Goal: Transaction & Acquisition: Purchase product/service

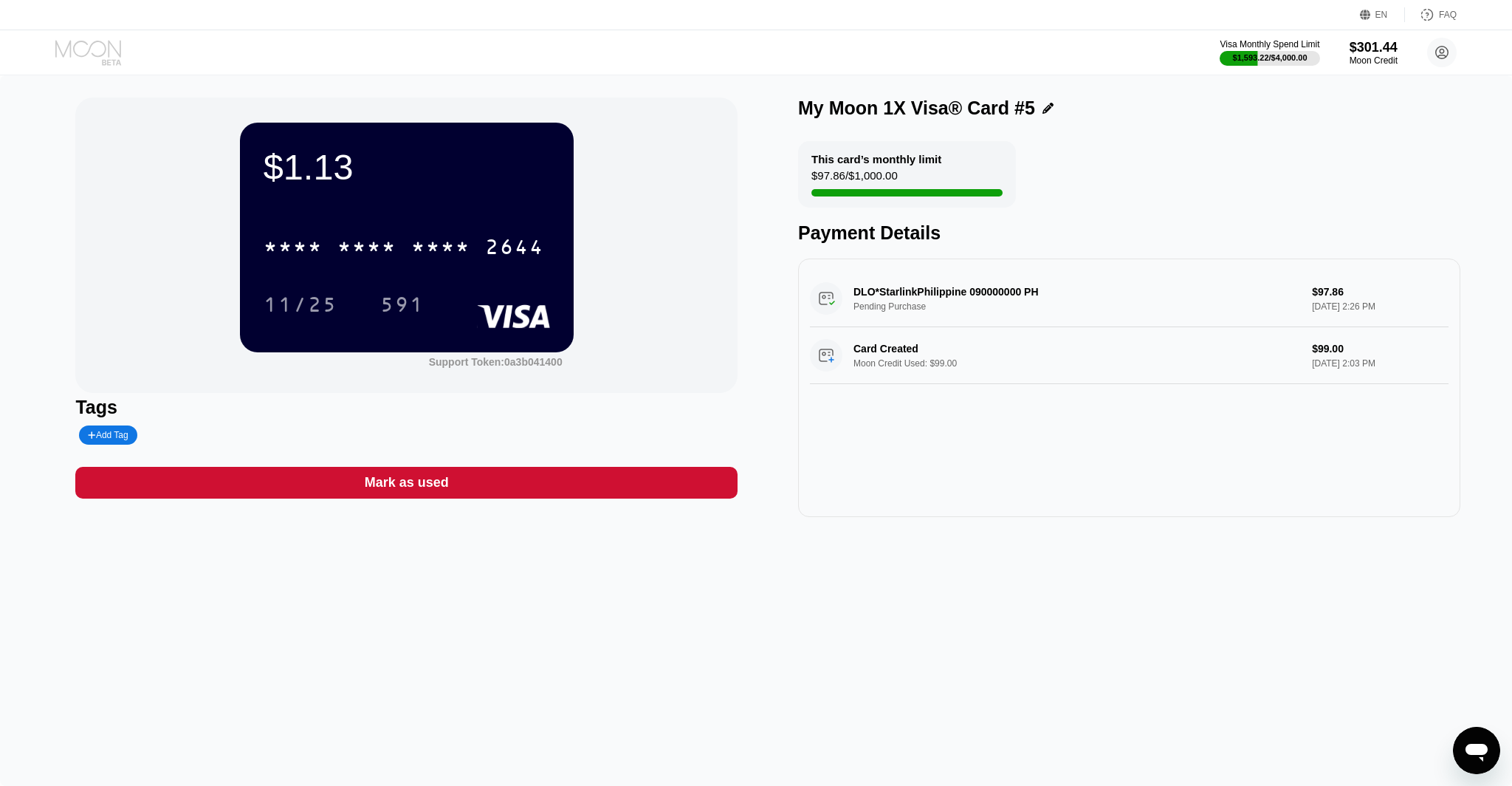
click at [78, 51] on icon at bounding box center [90, 53] width 69 height 26
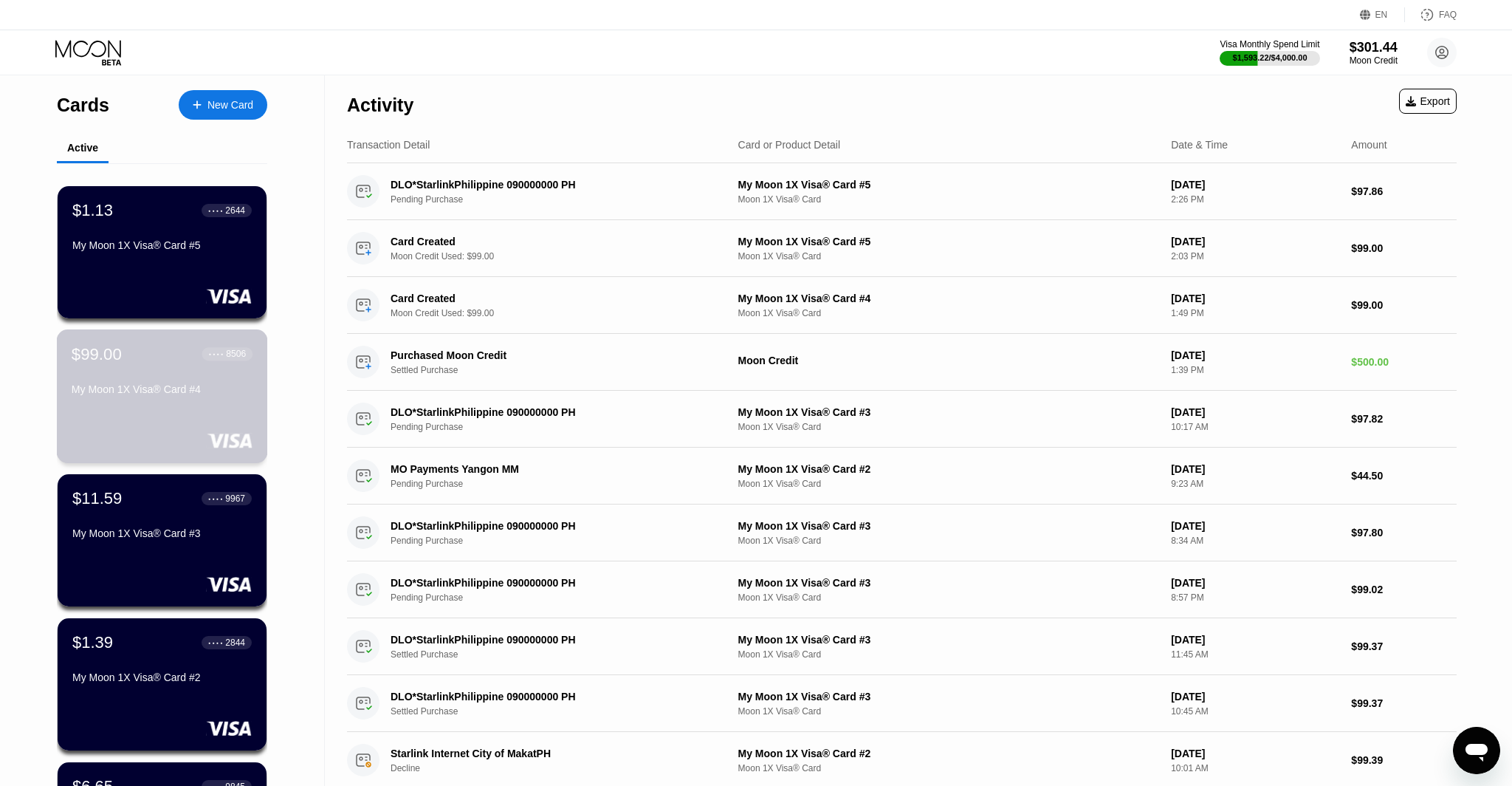
click at [197, 390] on div "My Moon 1X Visa® Card #4" at bounding box center [162, 388] width 181 height 12
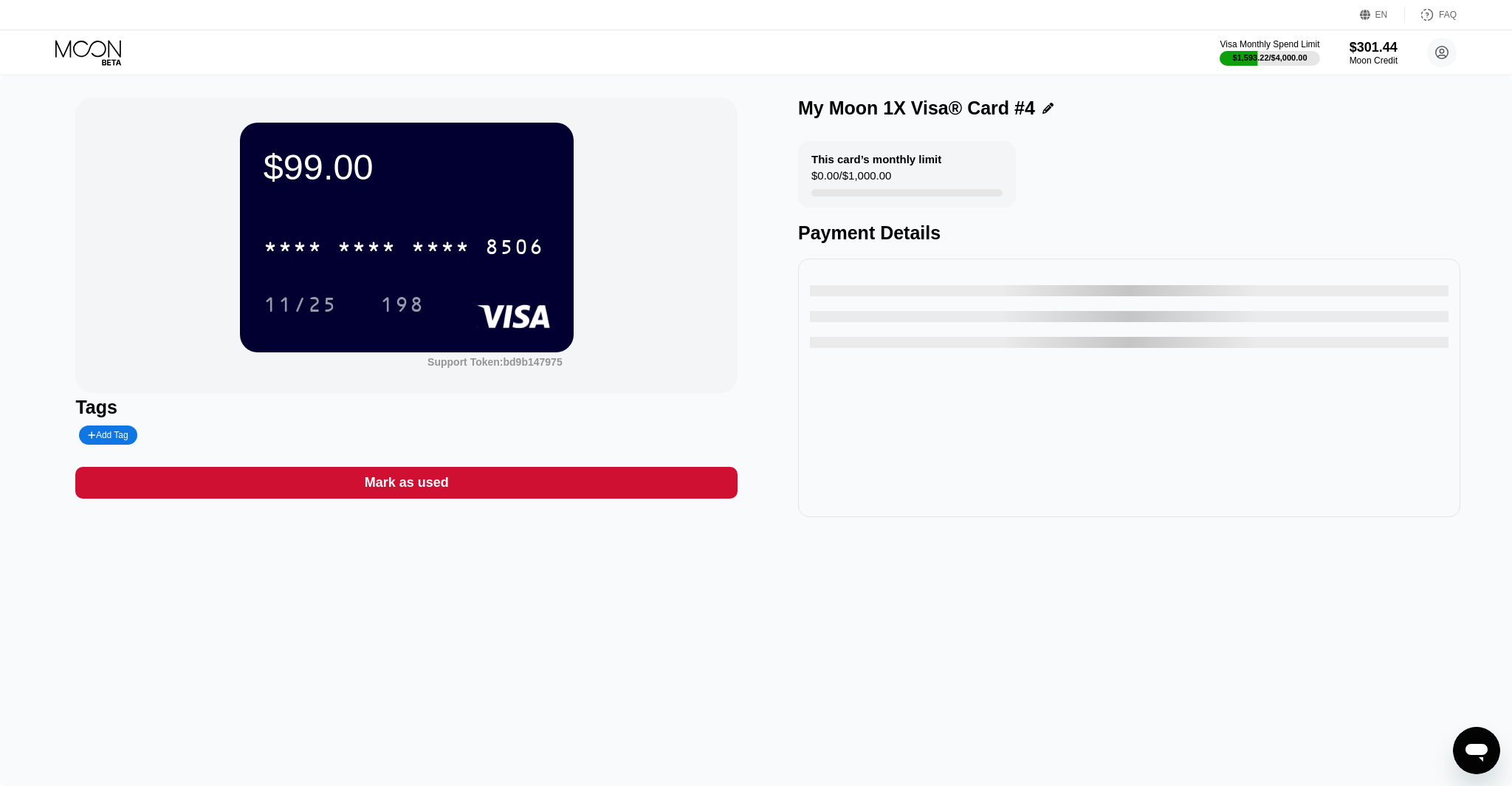
click at [87, 48] on icon at bounding box center [90, 53] width 69 height 26
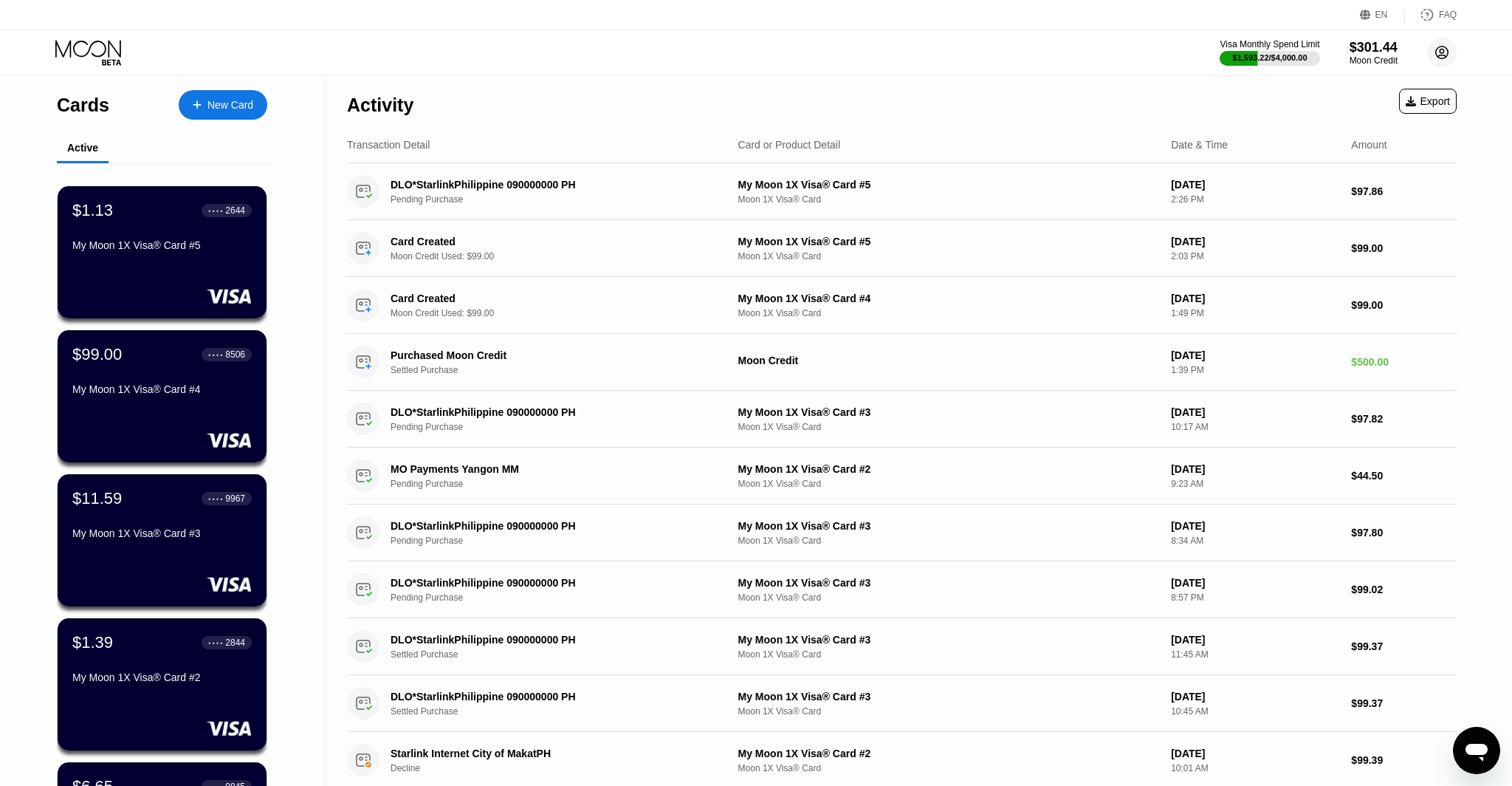
click at [1454, 49] on circle at bounding box center [1442, 52] width 29 height 29
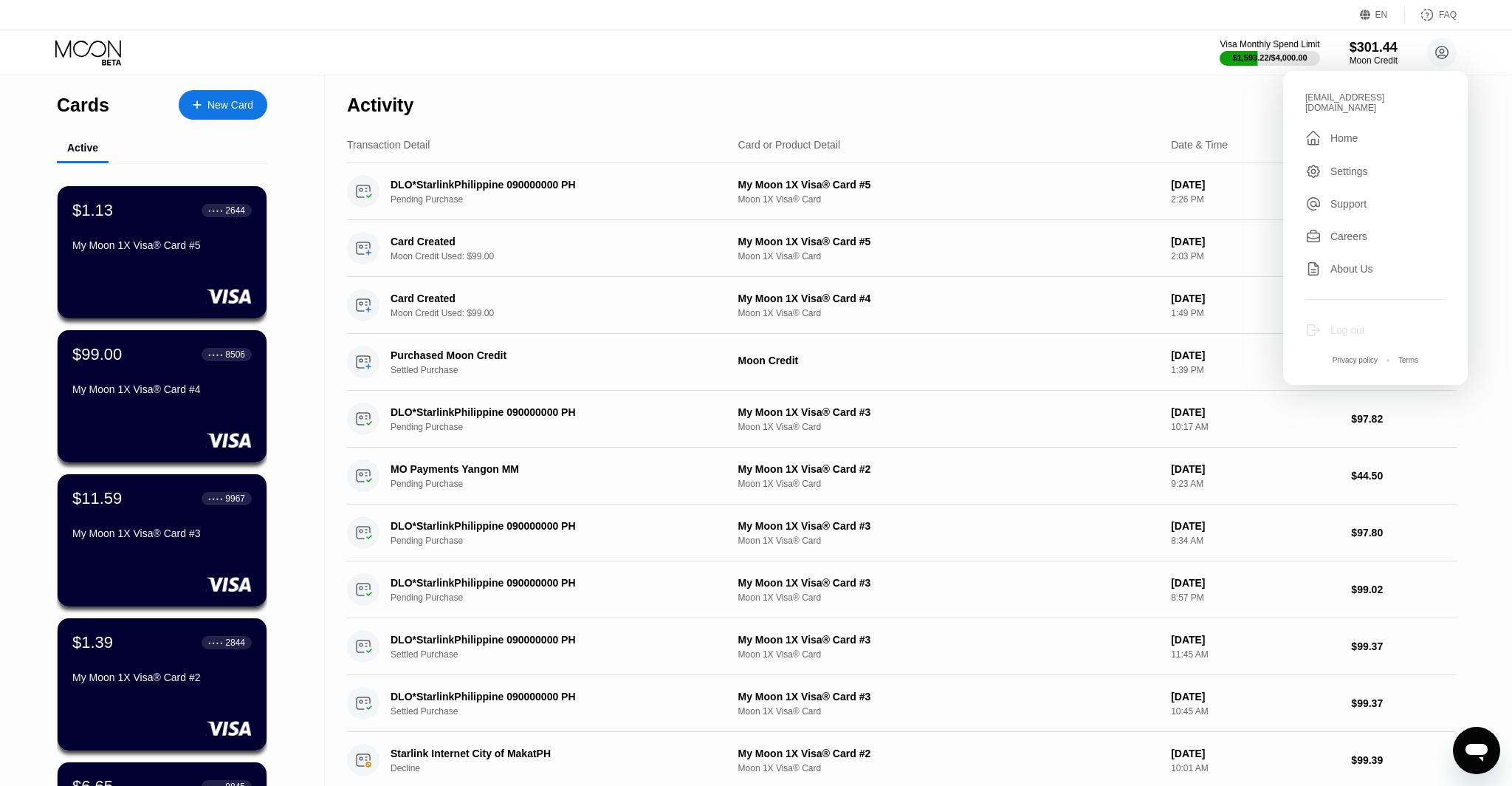
click at [1355, 324] on div "Log out" at bounding box center [1348, 330] width 35 height 12
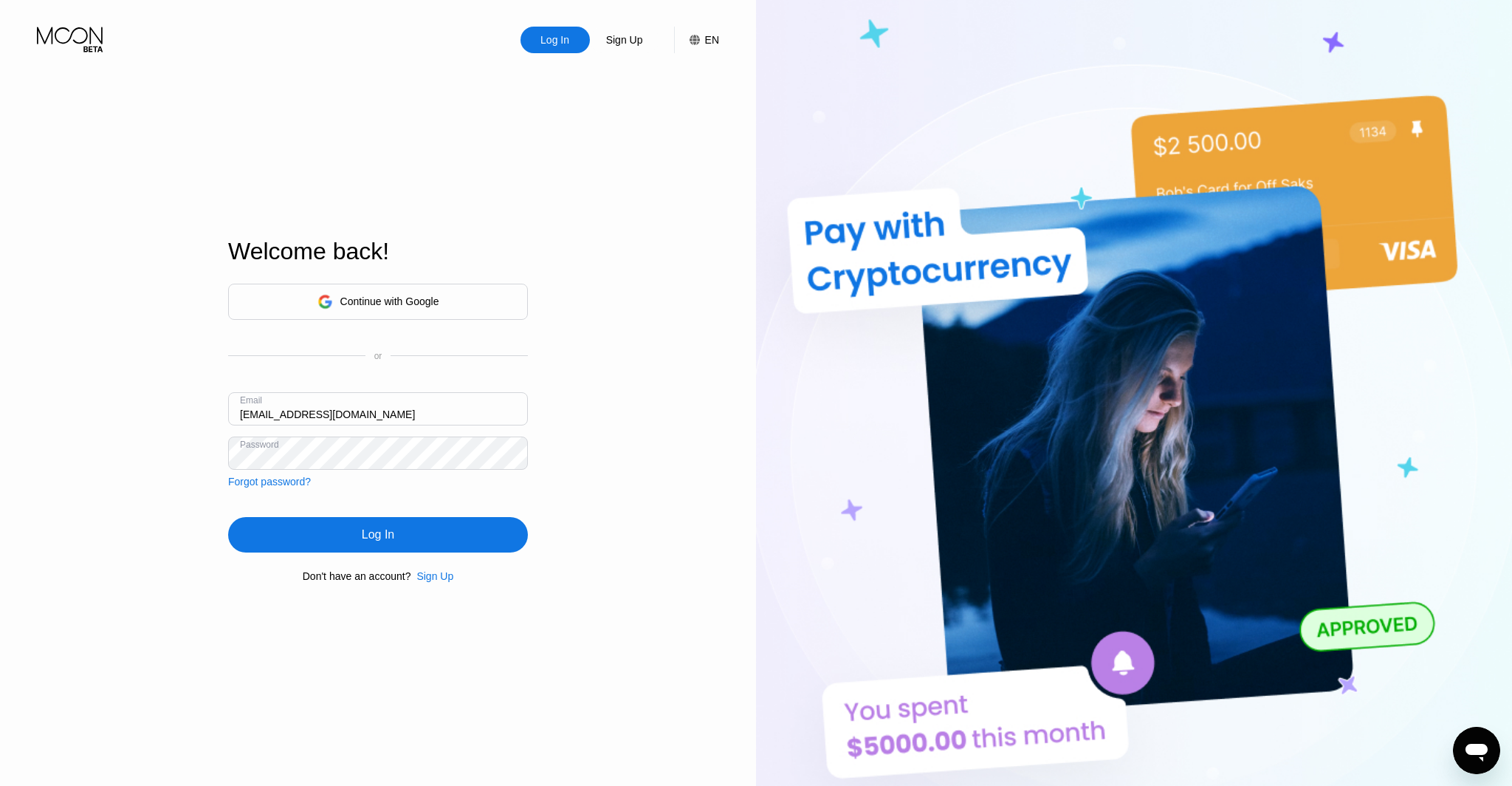
click at [254, 413] on input "ceo@dithailand.com" at bounding box center [378, 409] width 300 height 33
click at [255, 412] on input "ceo@dithailand.com" at bounding box center [378, 409] width 300 height 33
type input "nunu04@dithailand.com"
click at [361, 528] on div "Log In" at bounding box center [378, 535] width 300 height 36
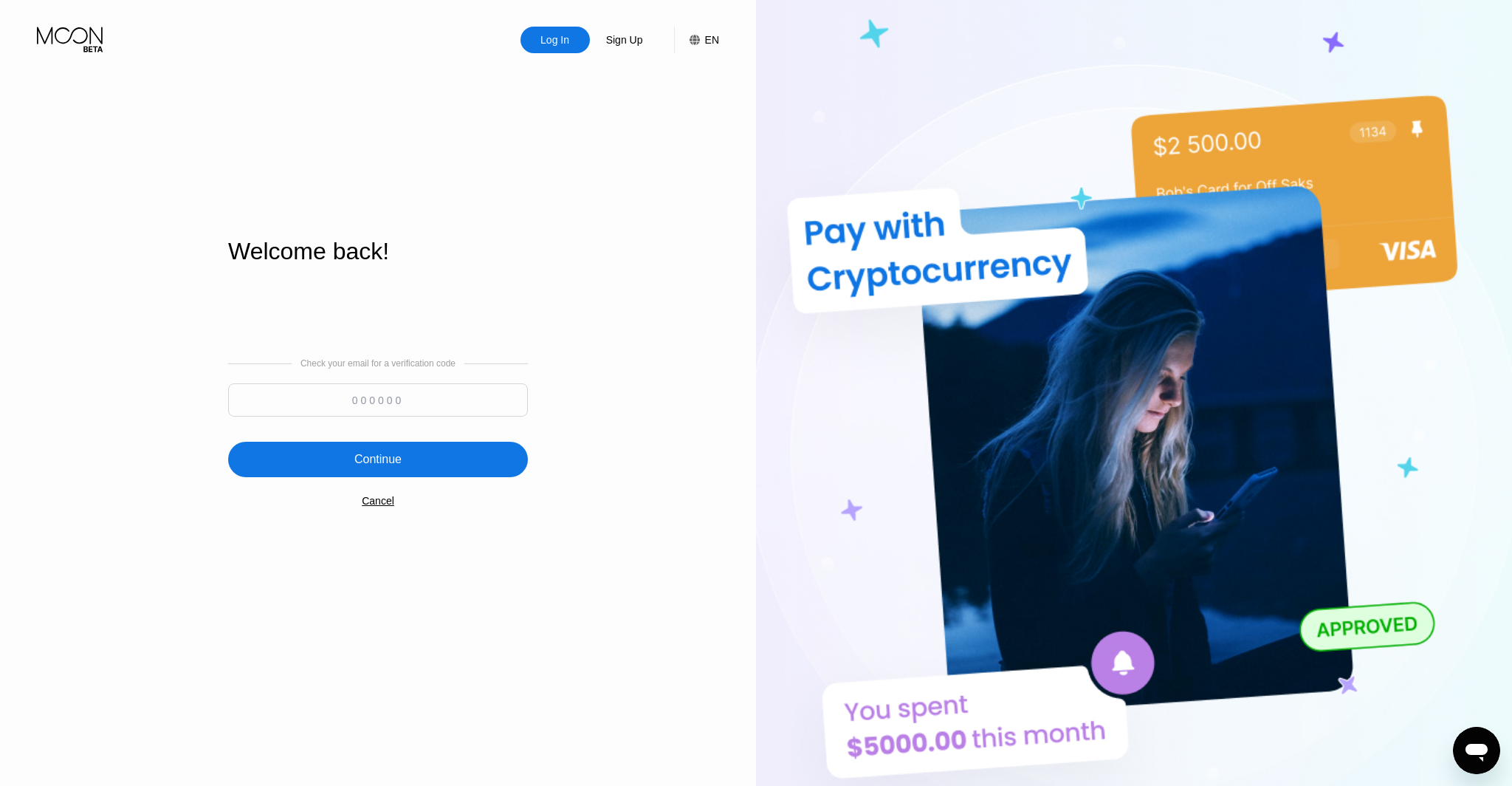
click at [391, 397] on input at bounding box center [378, 399] width 300 height 33
type input "961438"
click at [427, 456] on div "Continue" at bounding box center [378, 459] width 300 height 36
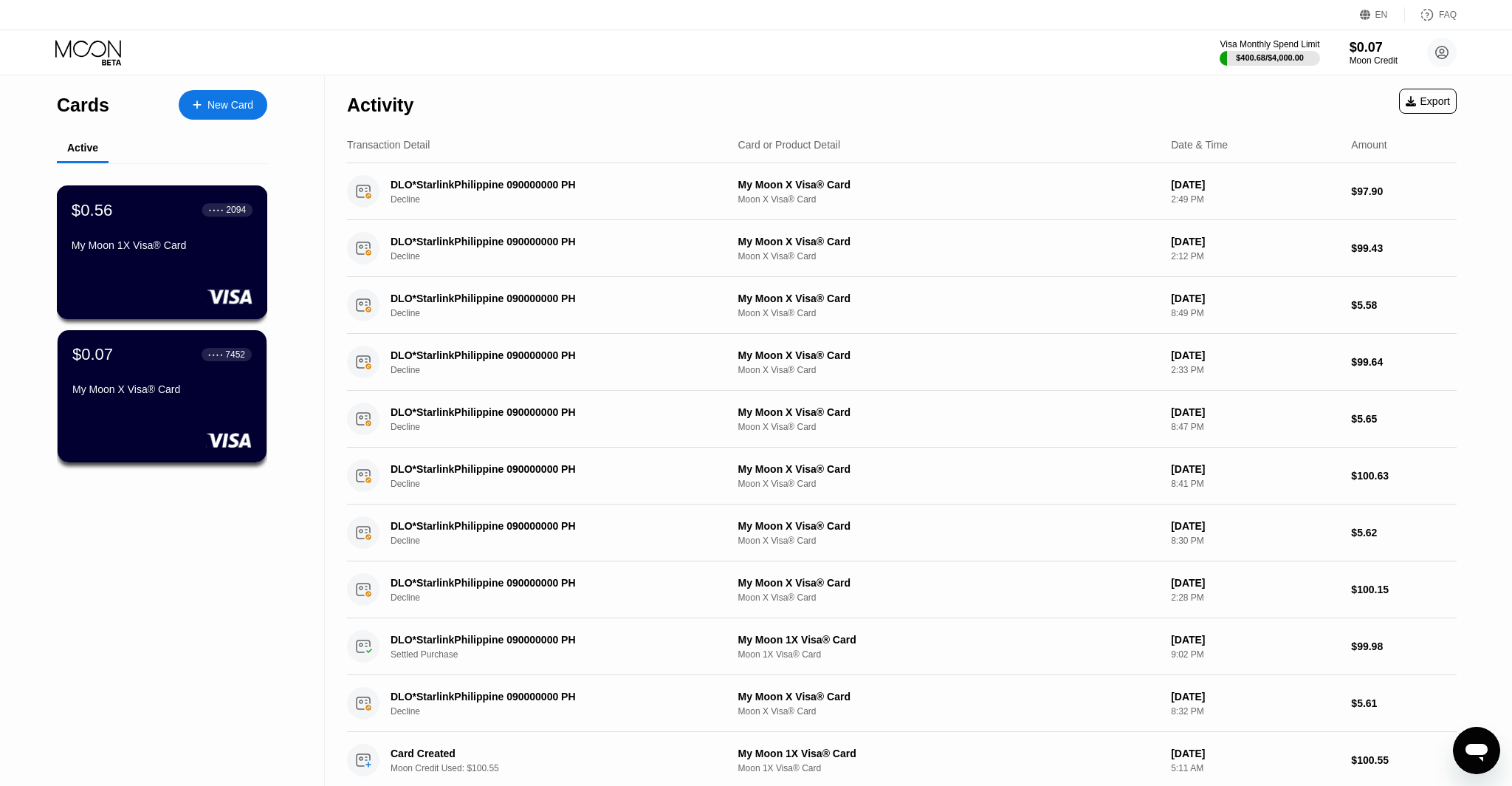
click at [151, 294] on div at bounding box center [162, 296] width 181 height 15
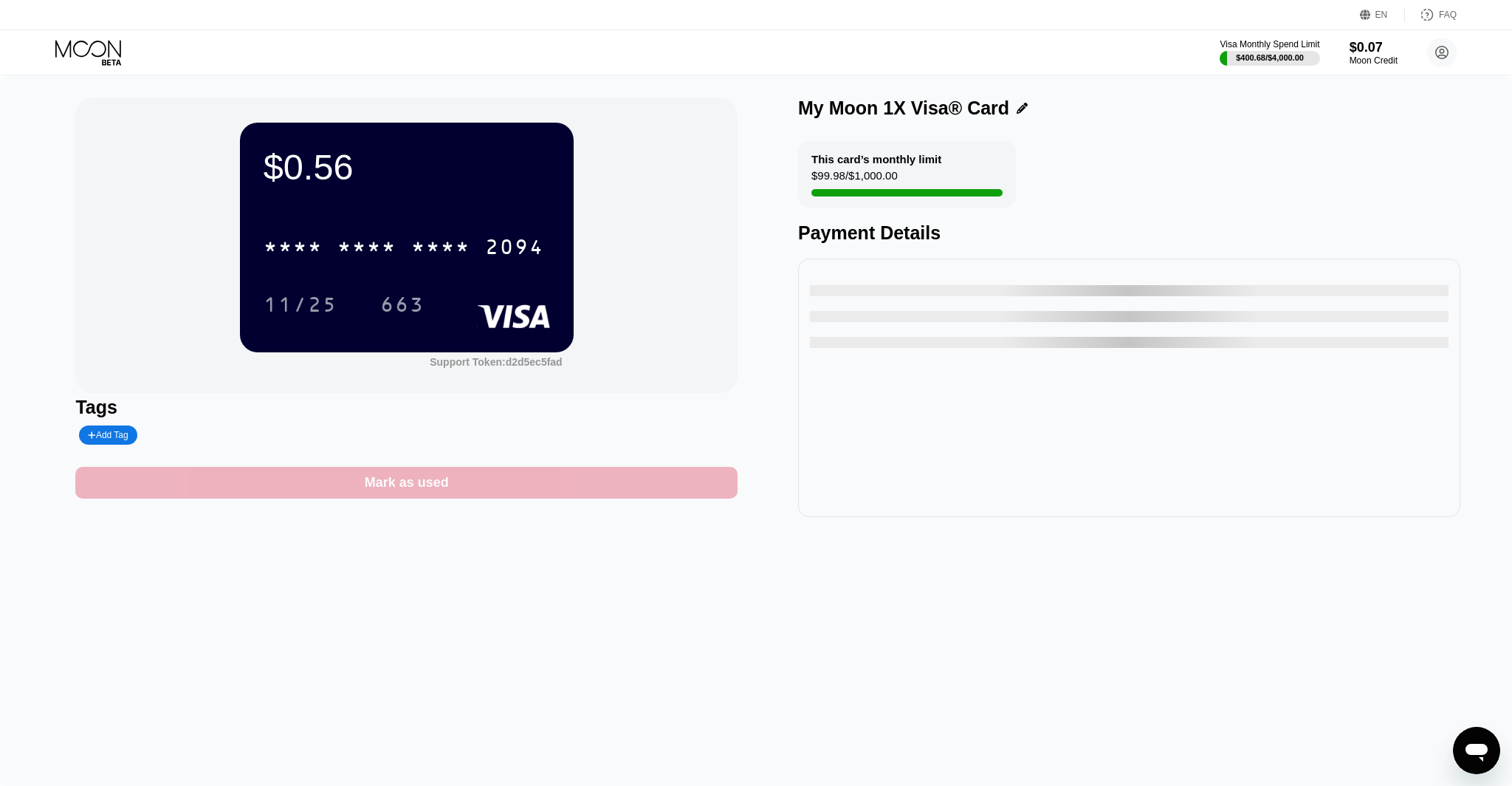
click at [394, 474] on div "Mark as used" at bounding box center [407, 483] width 84 height 17
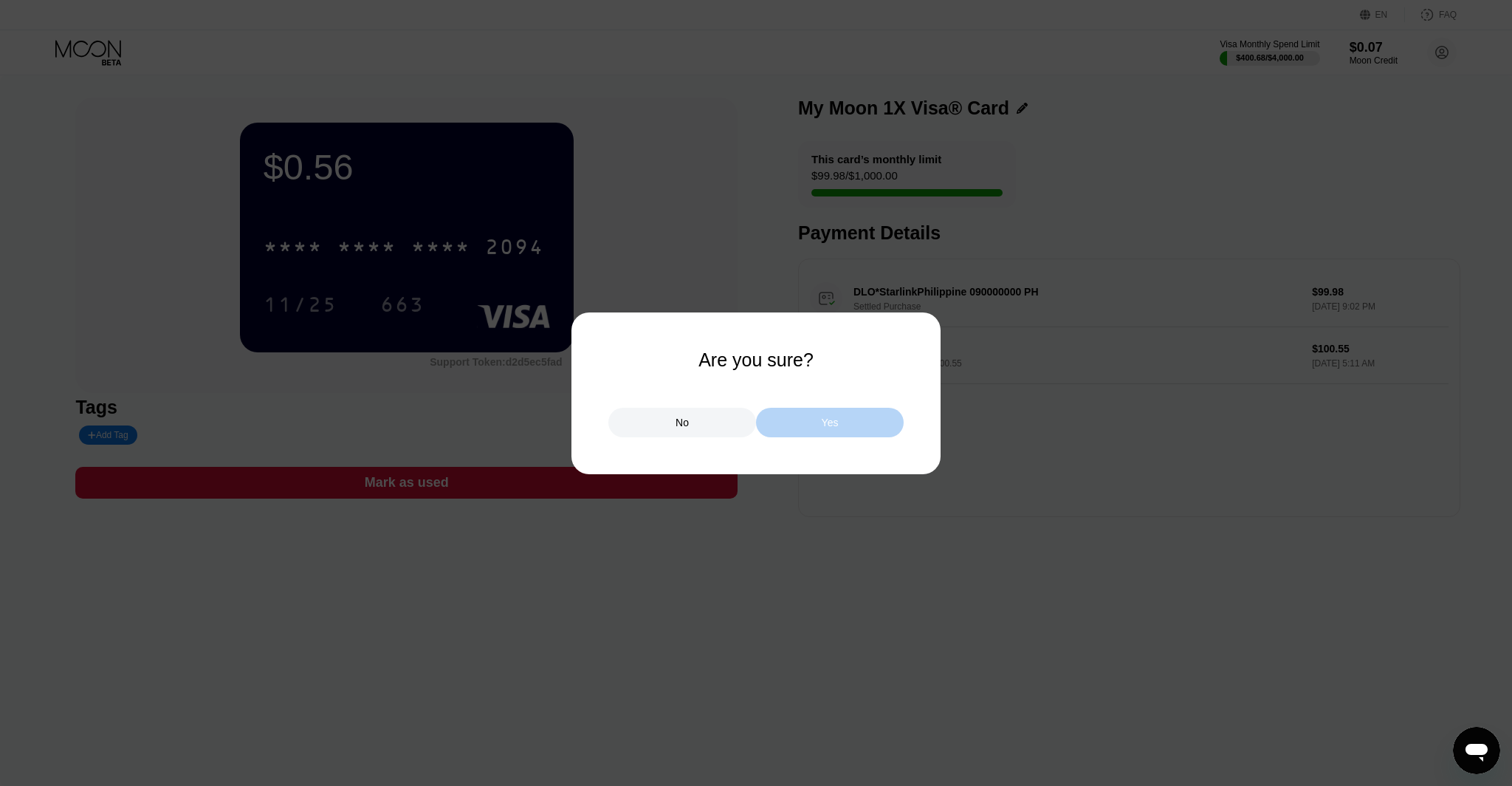
click at [780, 419] on div "Yes" at bounding box center [830, 422] width 148 height 29
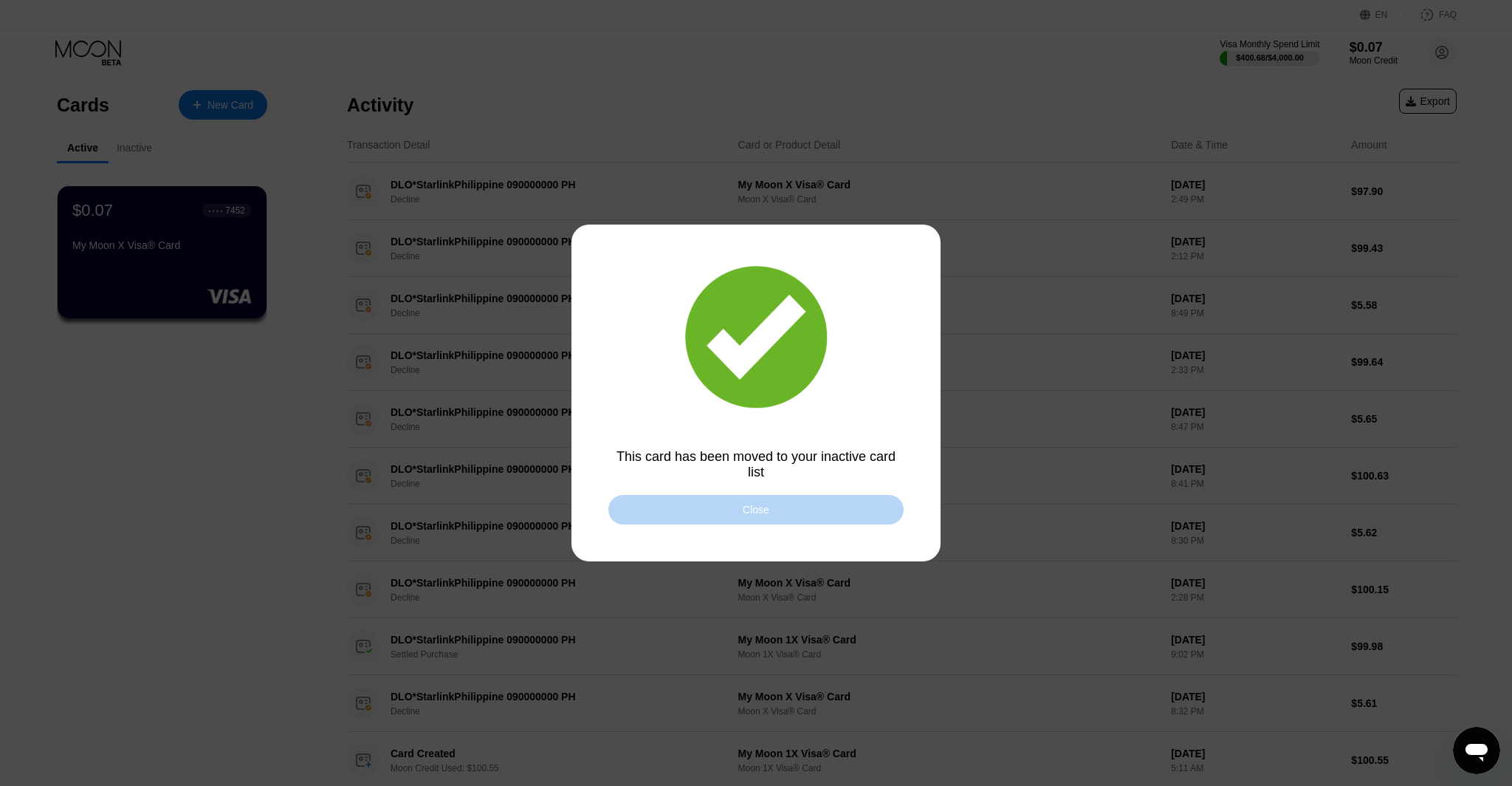
drag, startPoint x: 765, startPoint y: 511, endPoint x: 756, endPoint y: 506, distance: 10.3
click at [764, 510] on div "Close" at bounding box center [756, 509] width 26 height 12
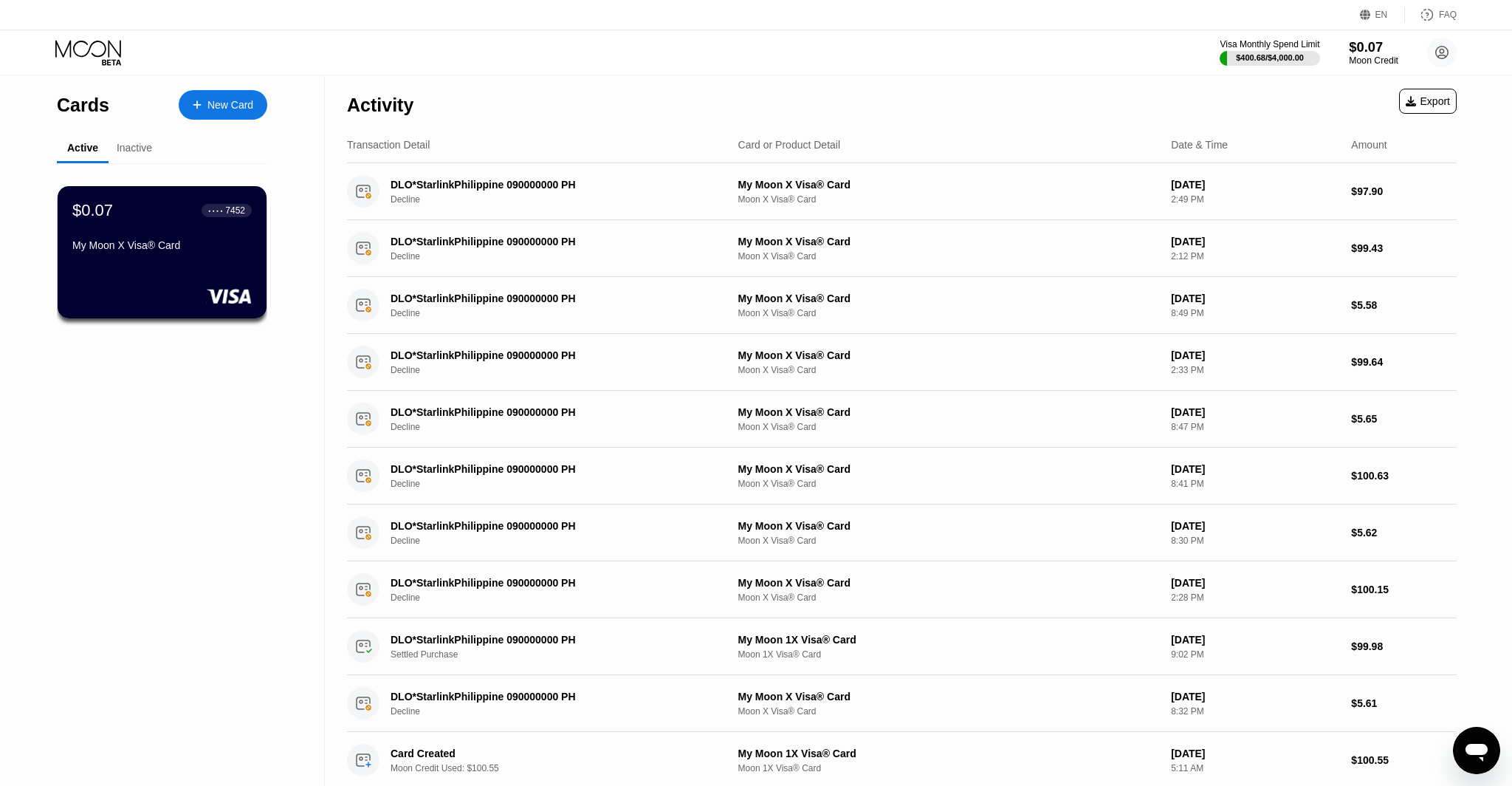
click at [1363, 59] on div "Moon Credit" at bounding box center [1373, 60] width 49 height 10
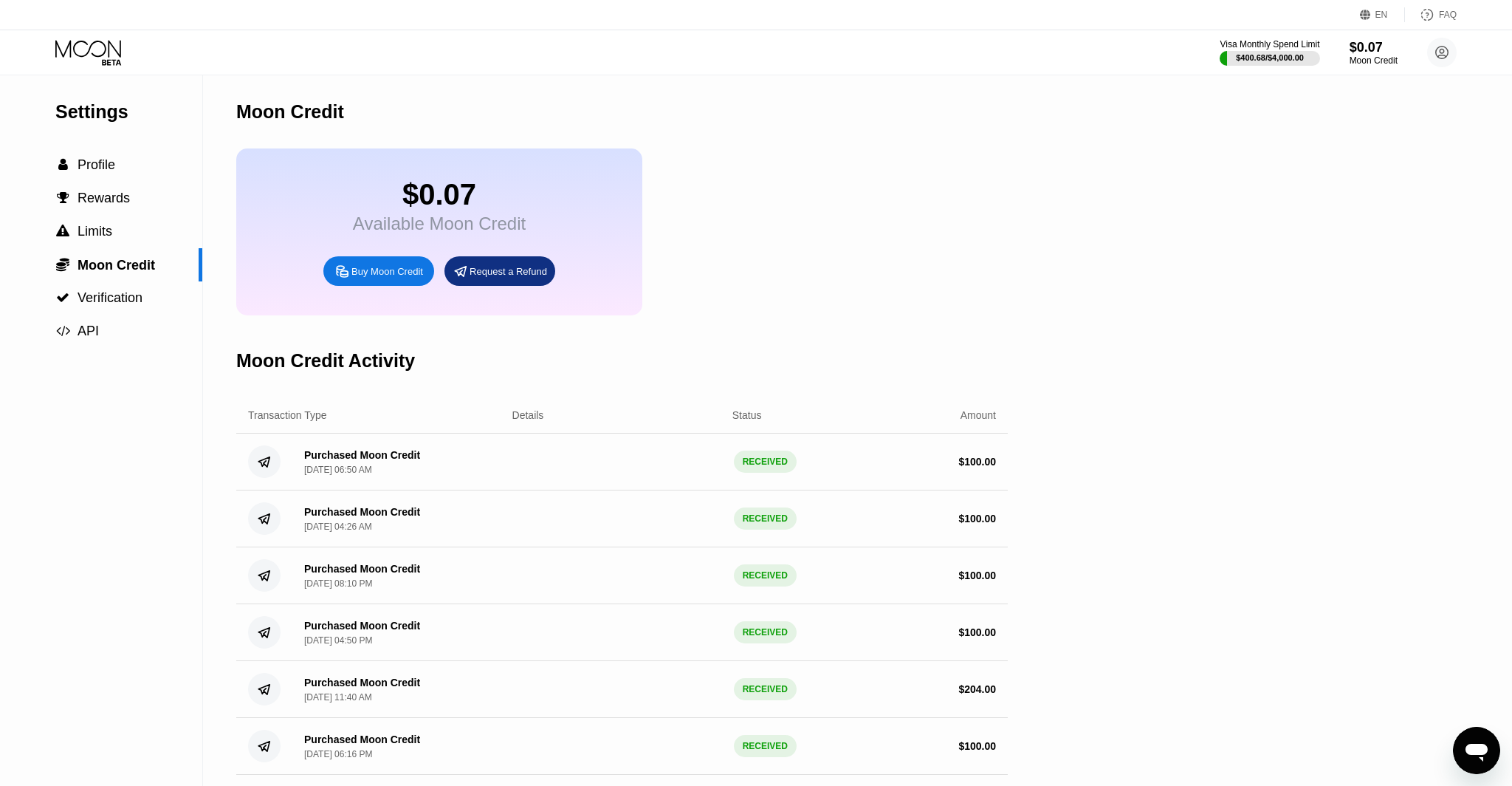
click at [379, 274] on div "Buy Moon Credit" at bounding box center [387, 271] width 71 height 13
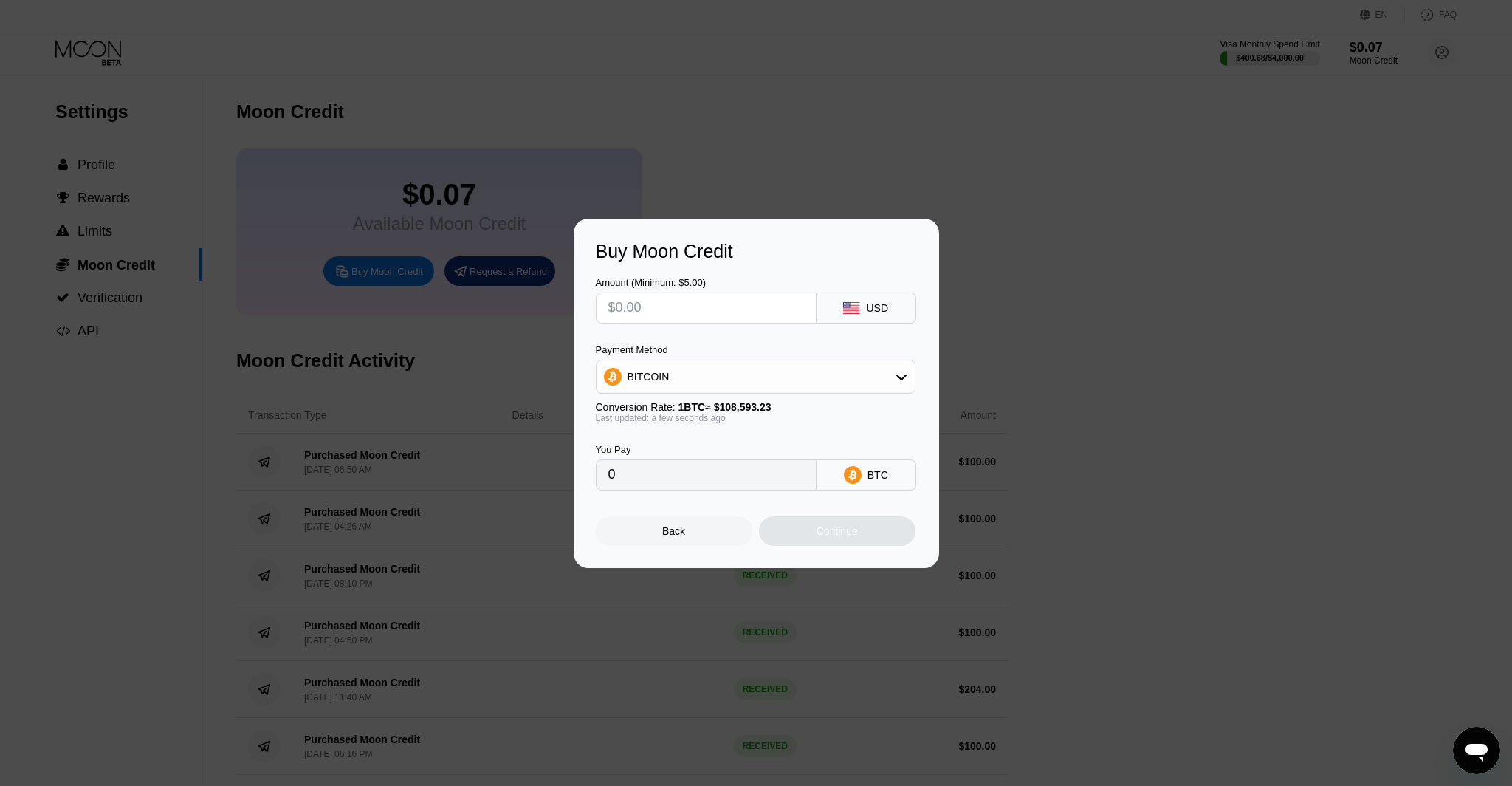
drag, startPoint x: 668, startPoint y: 380, endPoint x: 664, endPoint y: 399, distance: 19.4
click at [668, 380] on div "BITCOIN" at bounding box center [756, 377] width 318 height 29
drag, startPoint x: 675, startPoint y: 471, endPoint x: 672, endPoint y: 457, distance: 14.3
click at [675, 471] on div "USDC on Polygon" at bounding box center [756, 482] width 311 height 29
click at [637, 310] on input "text" at bounding box center [706, 308] width 196 height 29
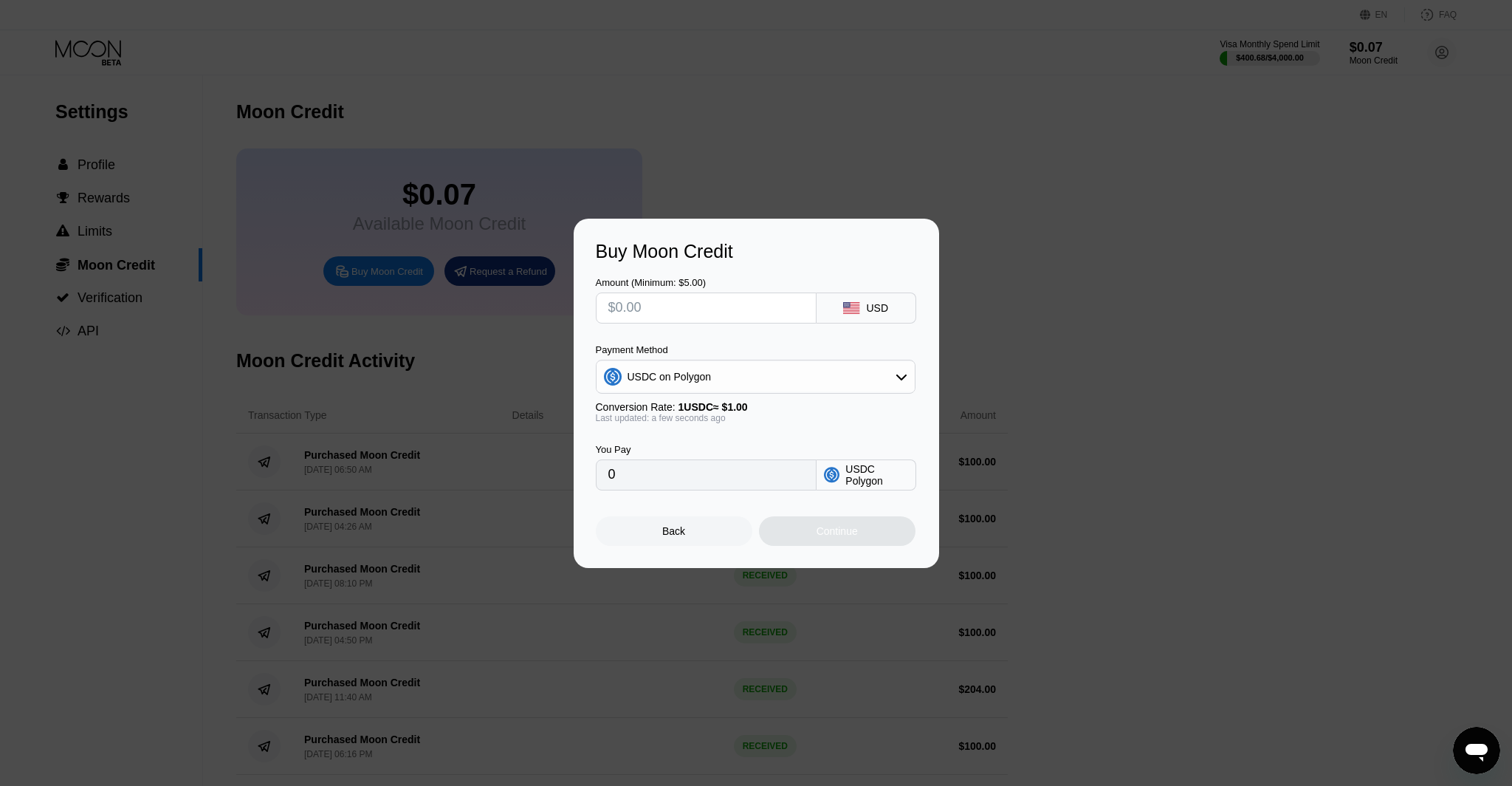
type input "$1"
type input "1.00000000"
type input "$10"
type input "10.00000000"
type input "$101"
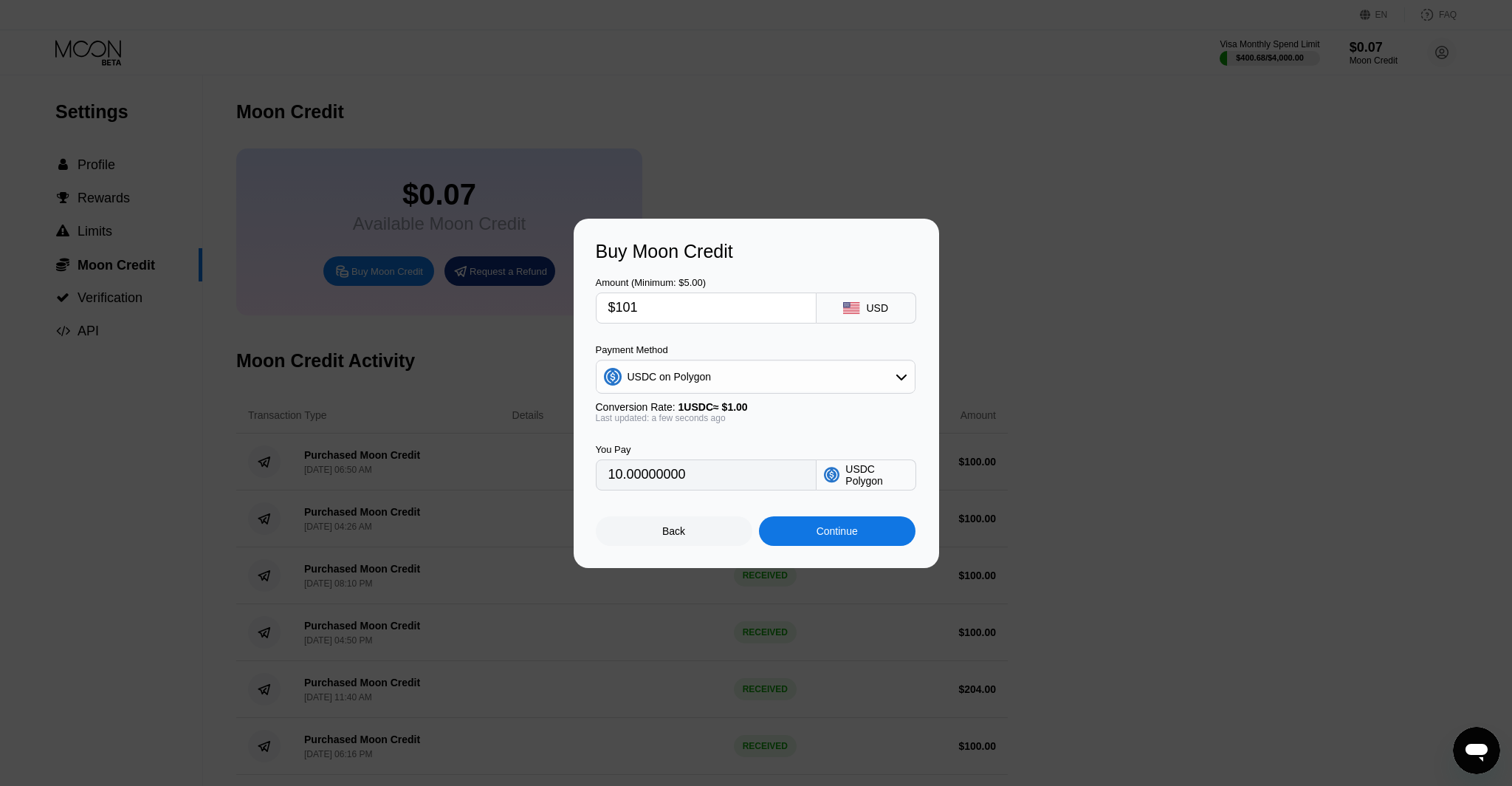
type input "101.00000000"
type input "$10"
type input "10.00000000"
type input "$101"
type input "101.00000000"
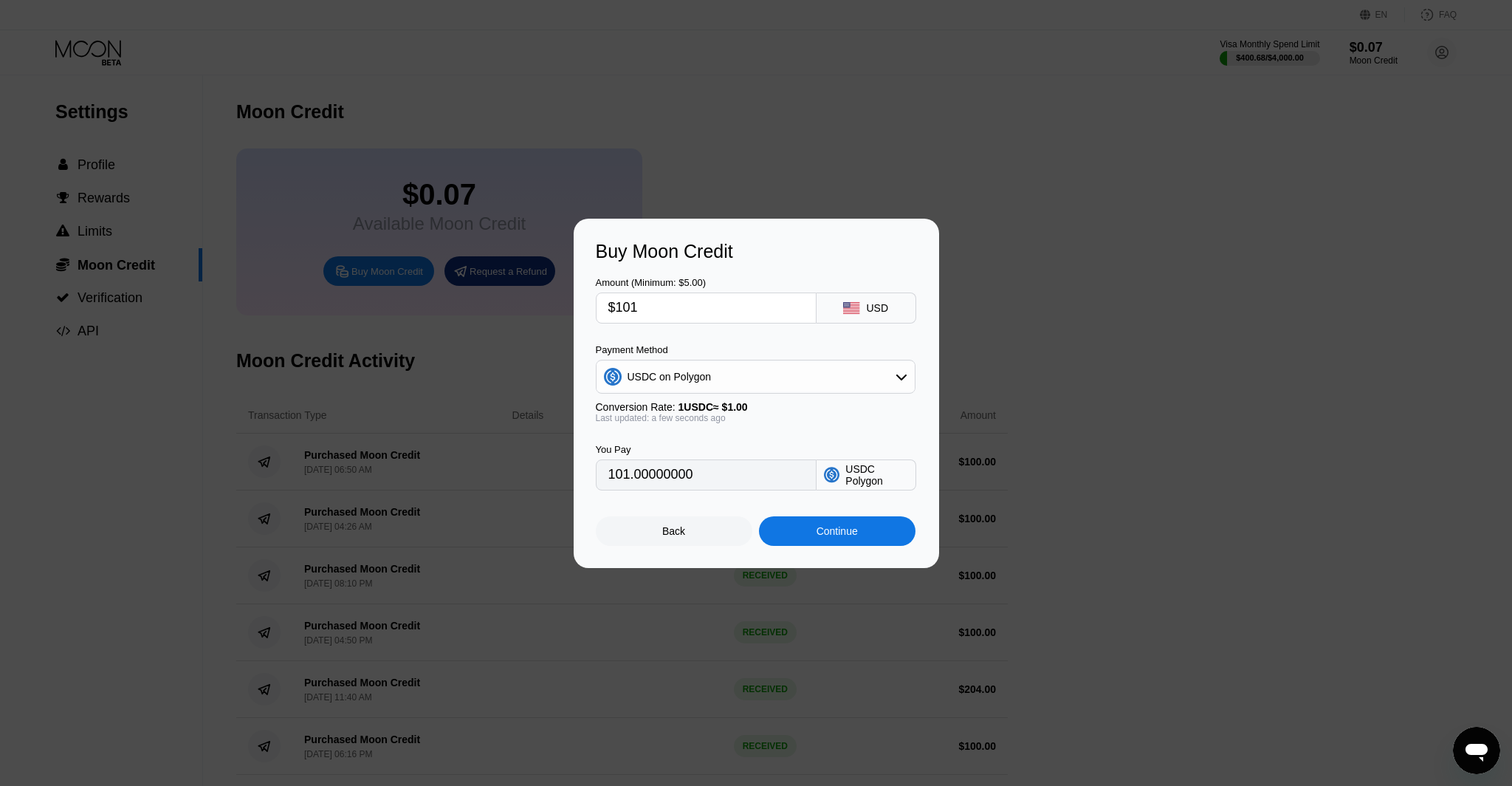
type input "$101"
click at [848, 541] on div "Continue" at bounding box center [837, 531] width 156 height 29
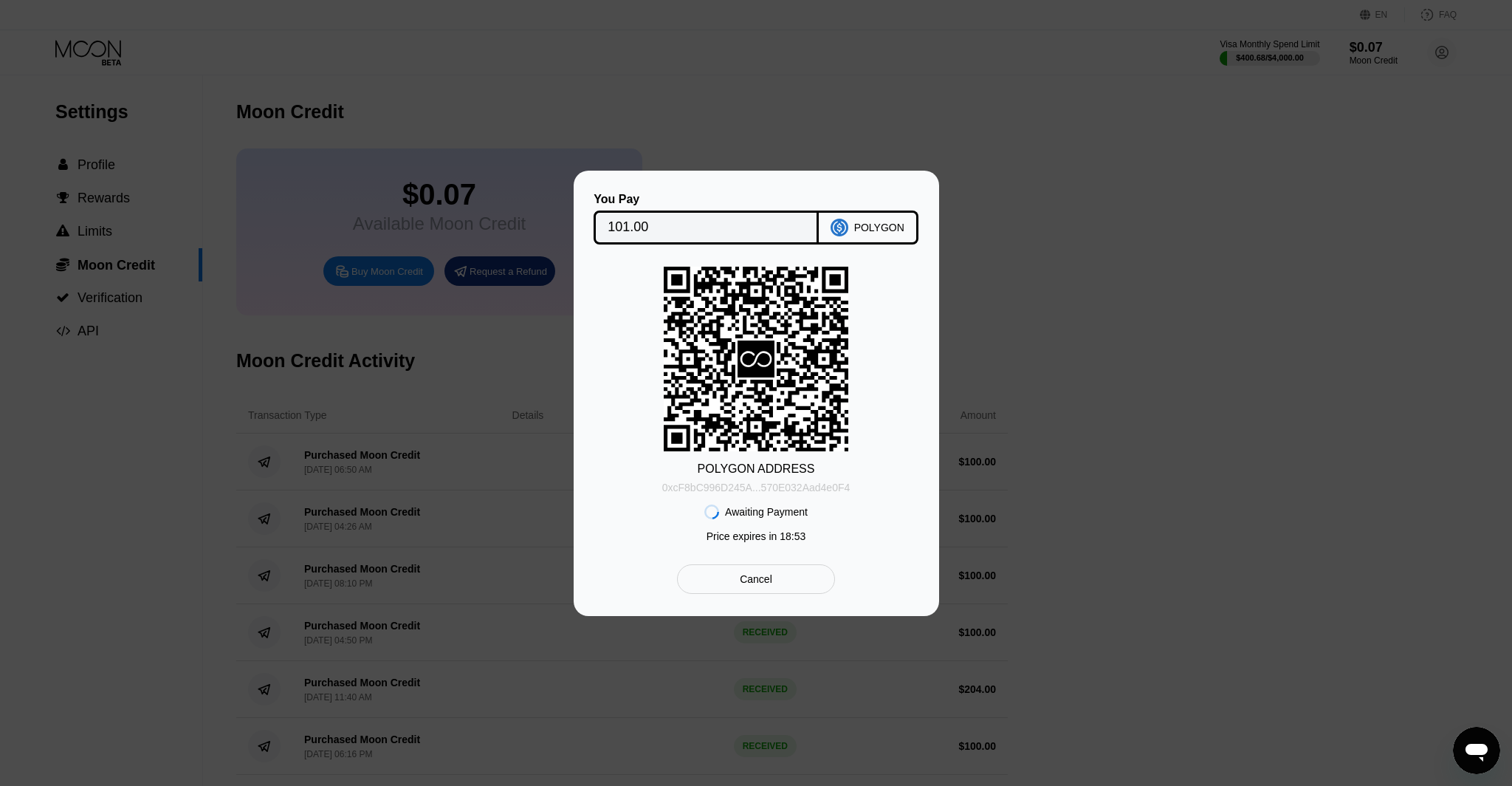
click at [831, 483] on div "0xcF8bC996D245A...570E032Aad4e0F4" at bounding box center [756, 487] width 188 height 12
click at [728, 483] on div "0xcF8bC996D245A...570E032Aad4e0F4" at bounding box center [756, 487] width 188 height 12
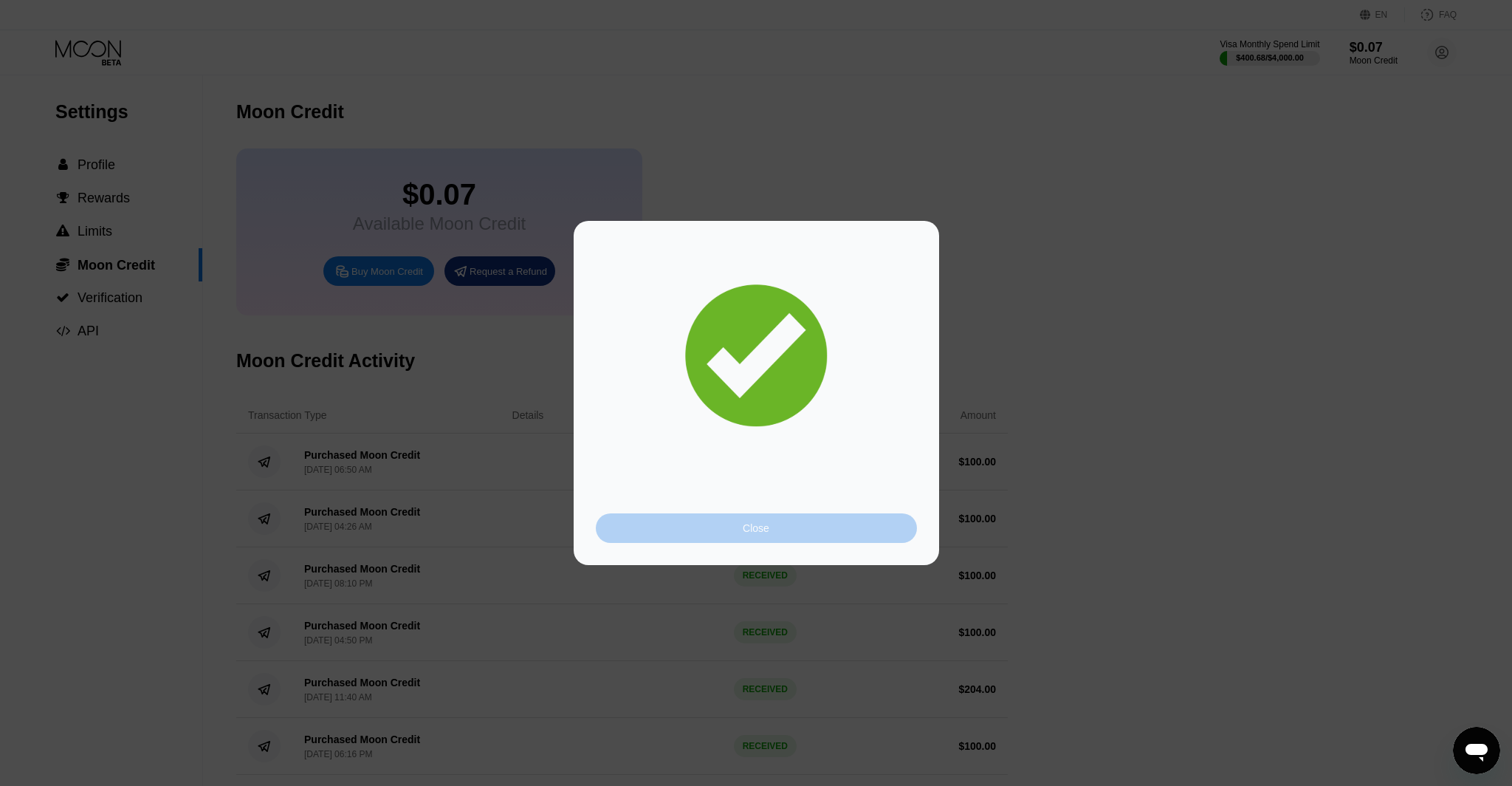
click at [815, 531] on div "Close" at bounding box center [756, 528] width 321 height 29
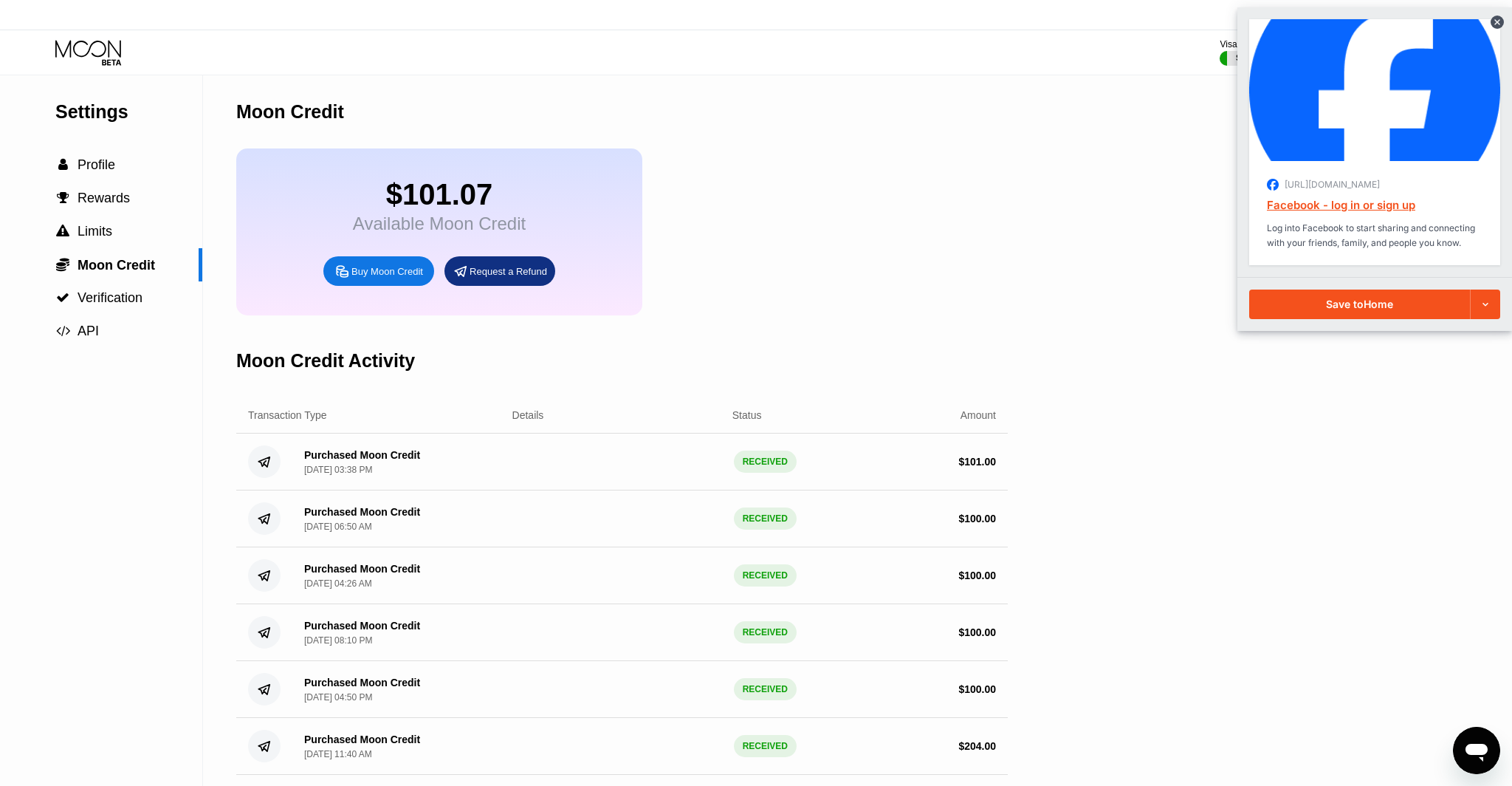
click at [87, 47] on icon at bounding box center [90, 53] width 69 height 26
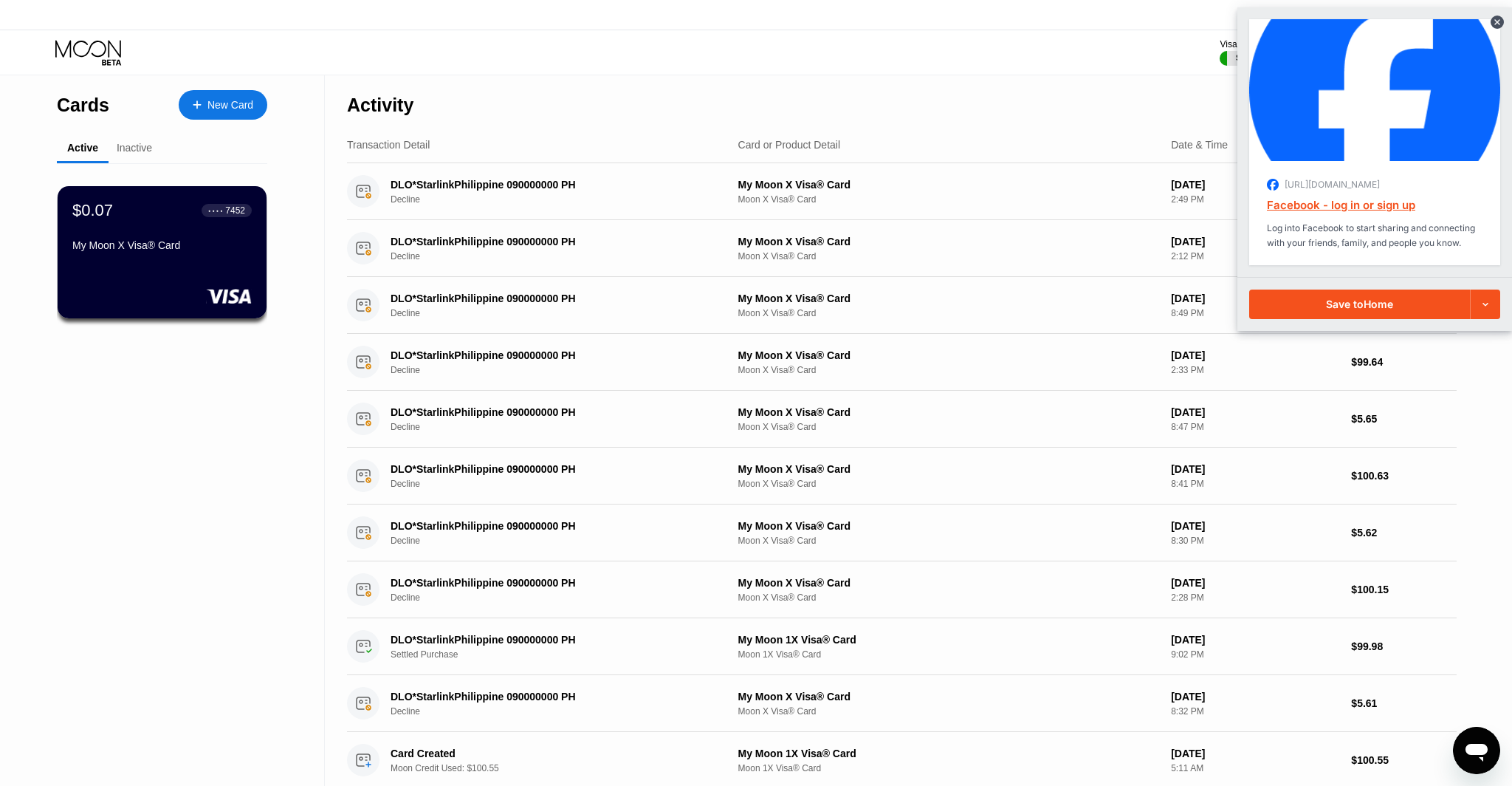
click at [1070, 40] on div "Visa Monthly Spend Limit $400.68 / $4,000.00 $101.07 Moon Credit nunu04@dithail…" at bounding box center [756, 52] width 1512 height 44
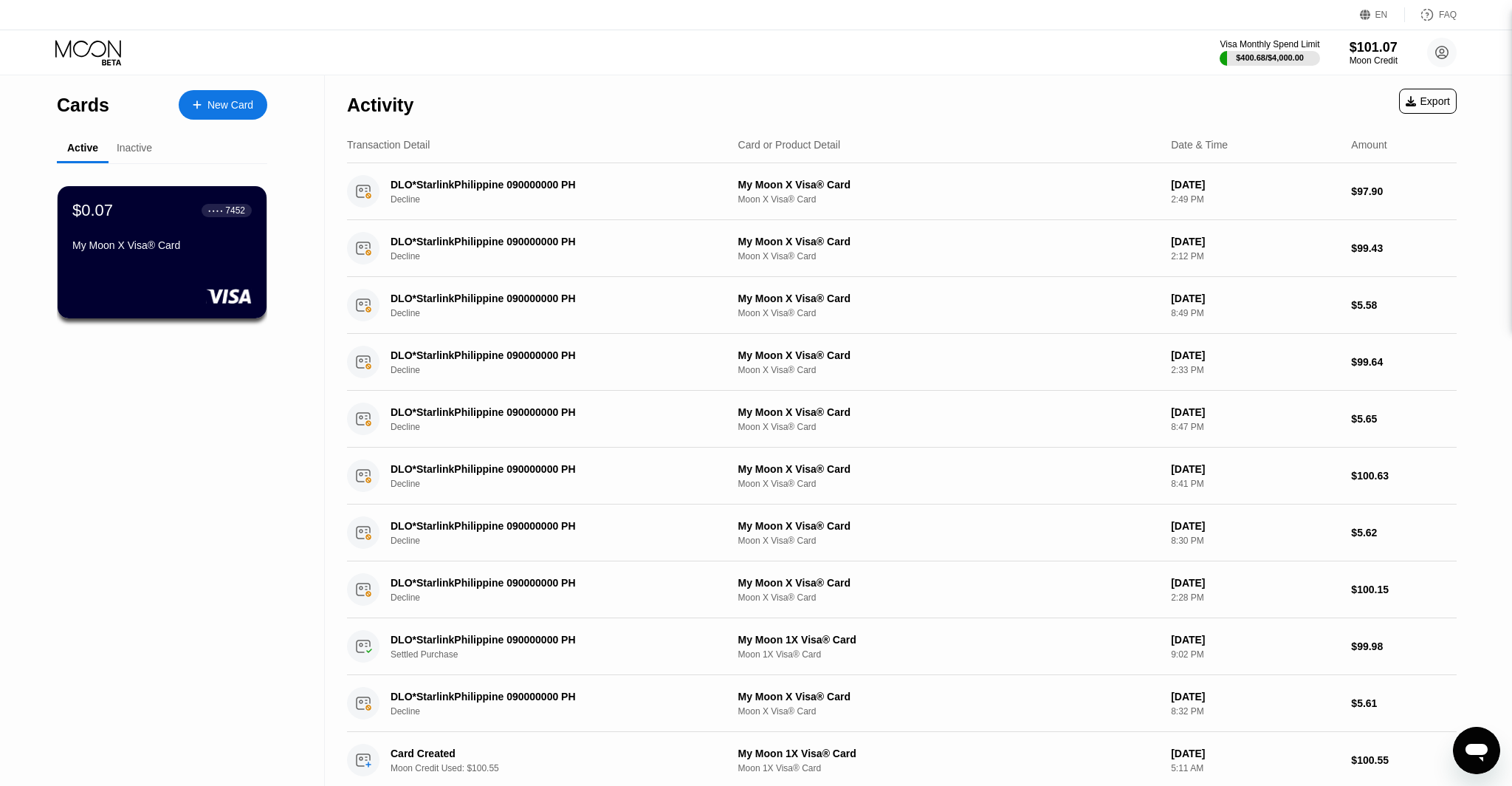
click at [1375, 58] on div "Moon Credit" at bounding box center [1373, 60] width 49 height 10
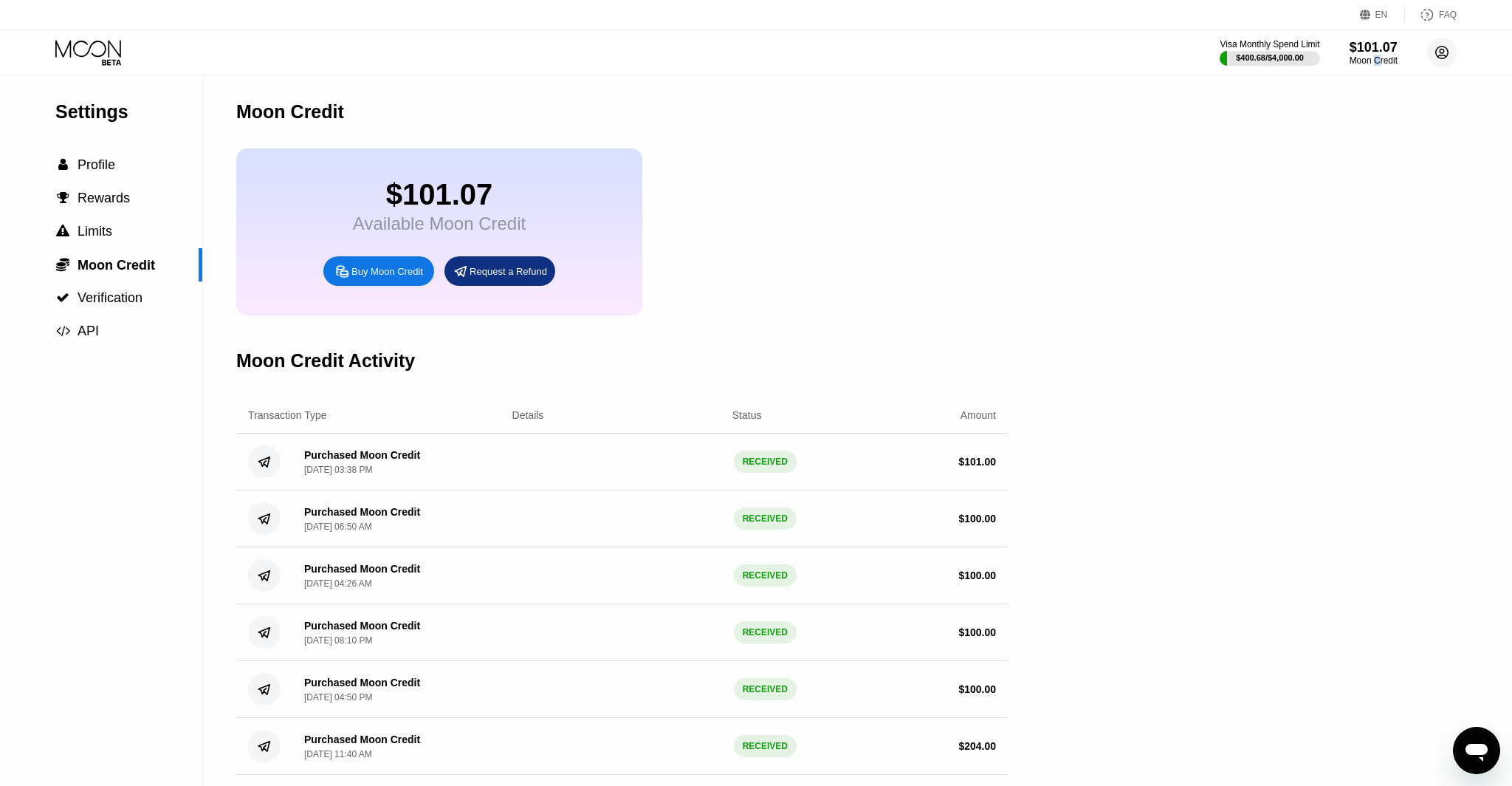
click at [1431, 53] on circle at bounding box center [1442, 52] width 29 height 29
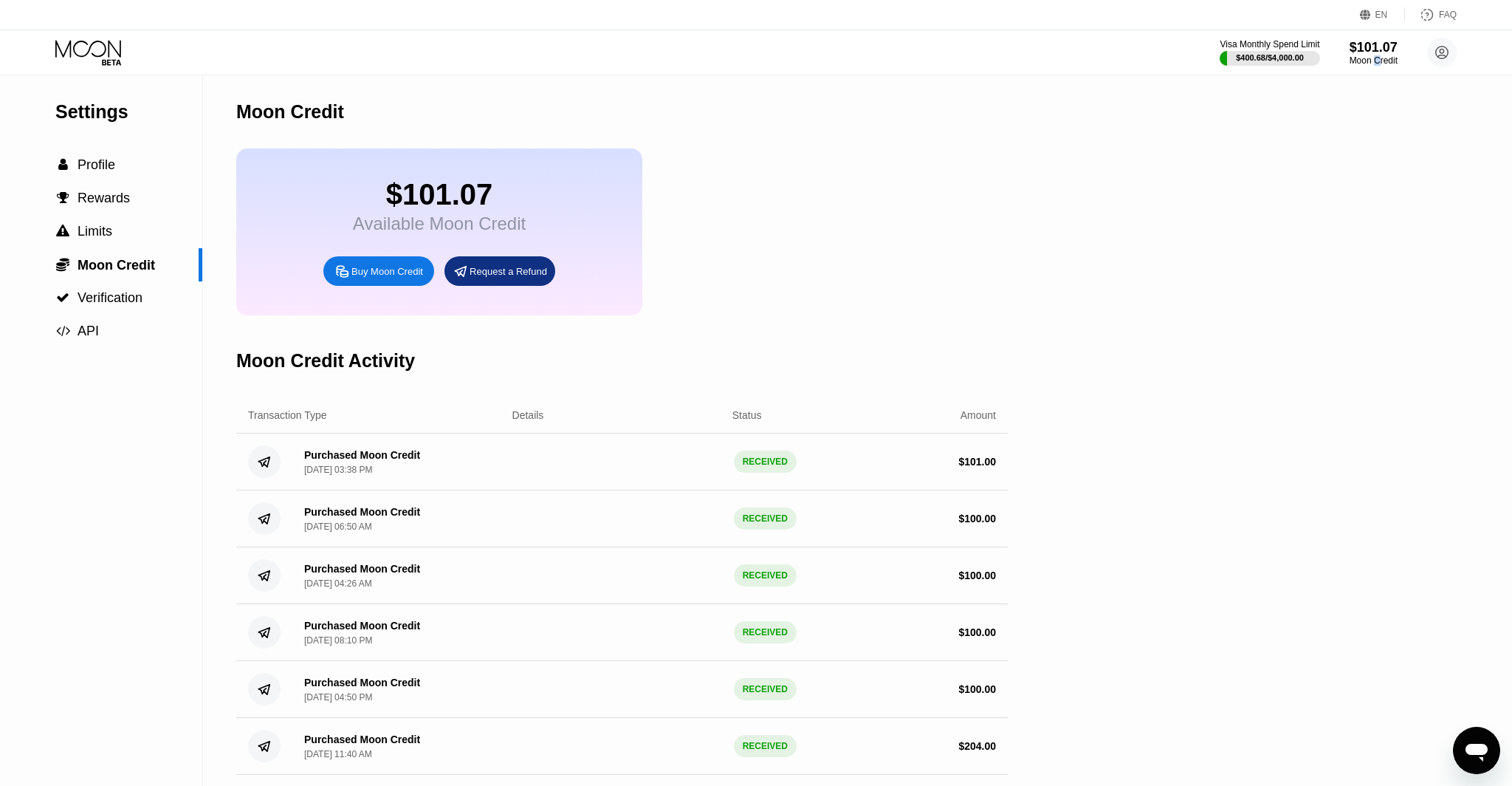
click at [92, 48] on icon at bounding box center [90, 53] width 69 height 26
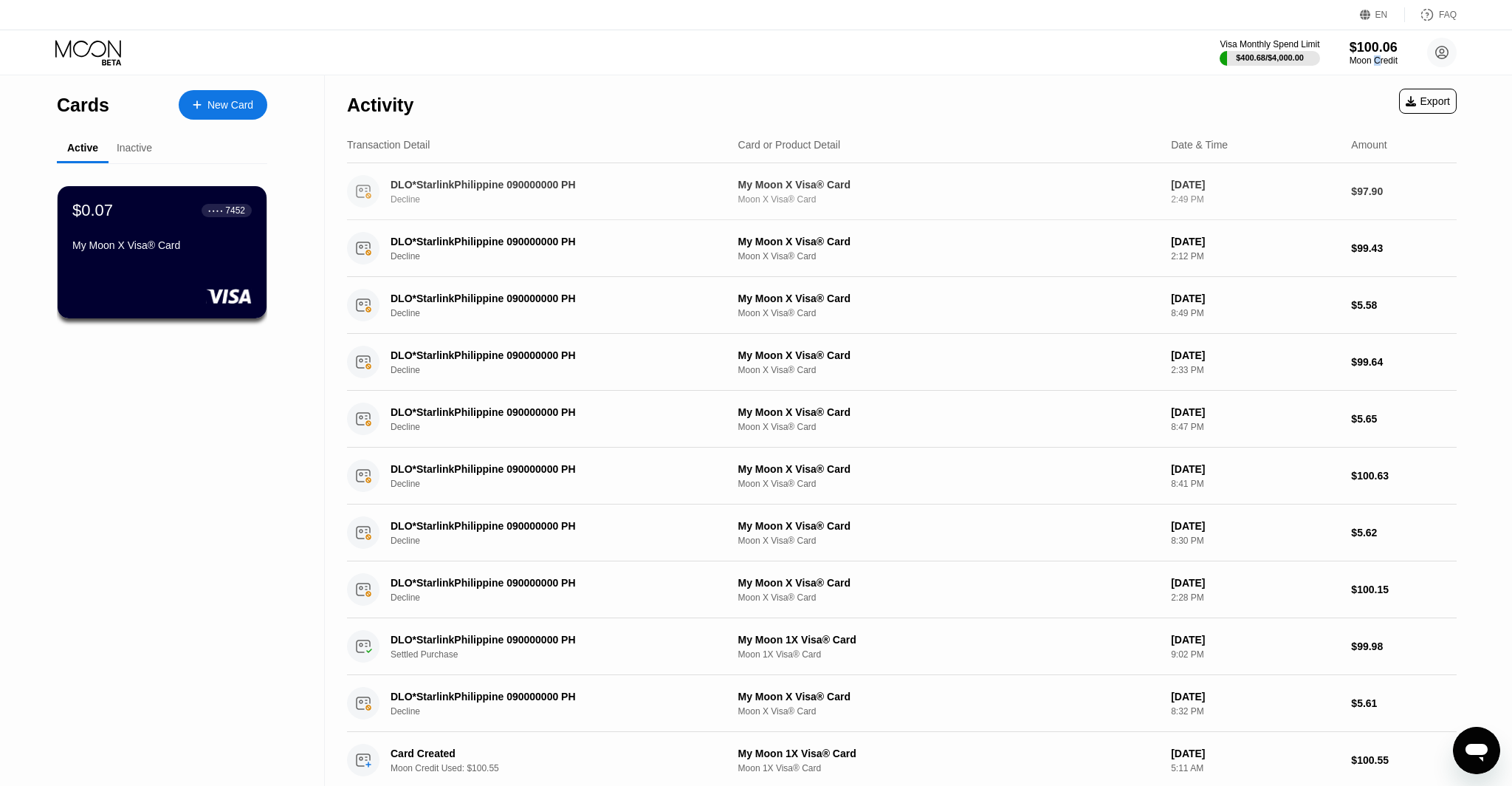
click at [710, 195] on div "Decline" at bounding box center [560, 199] width 341 height 10
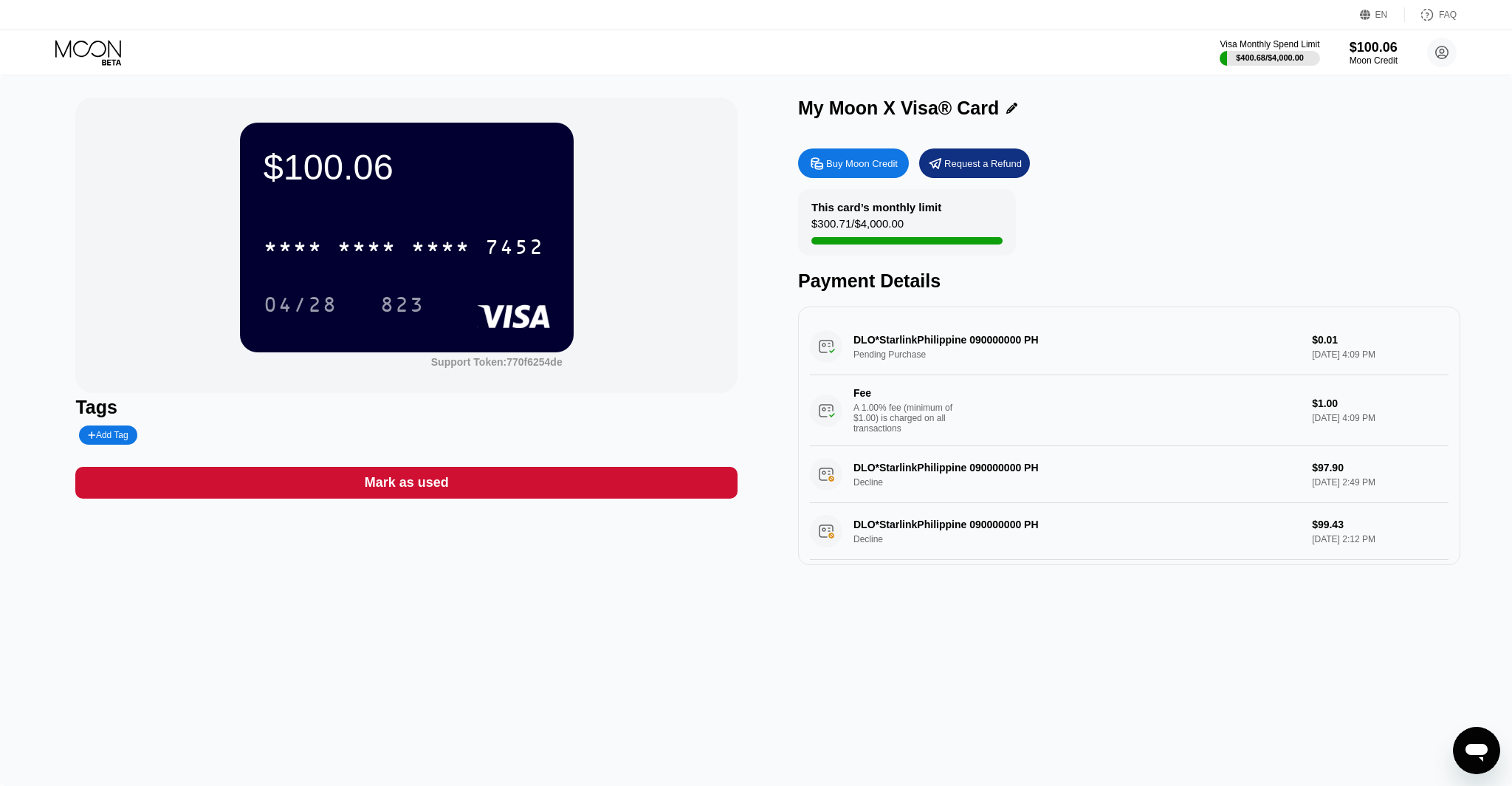
click at [86, 24] on div "EN Language Select an item Save FAQ" at bounding box center [756, 15] width 1512 height 30
click at [96, 52] on icon at bounding box center [90, 53] width 69 height 26
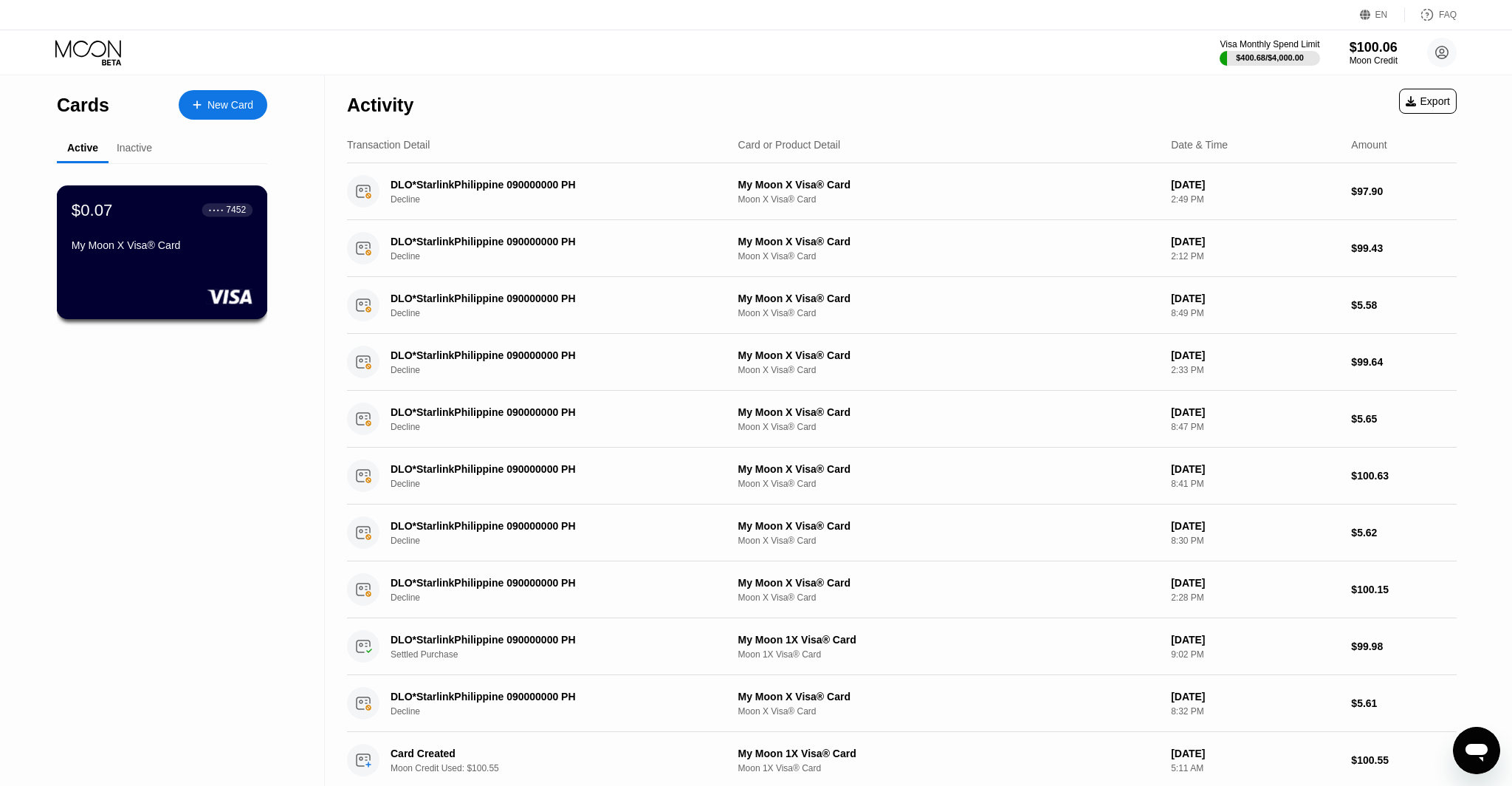
click at [217, 267] on div "$0.07 ● ● ● ● 7452 My Moon X Visa® Card" at bounding box center [162, 252] width 211 height 133
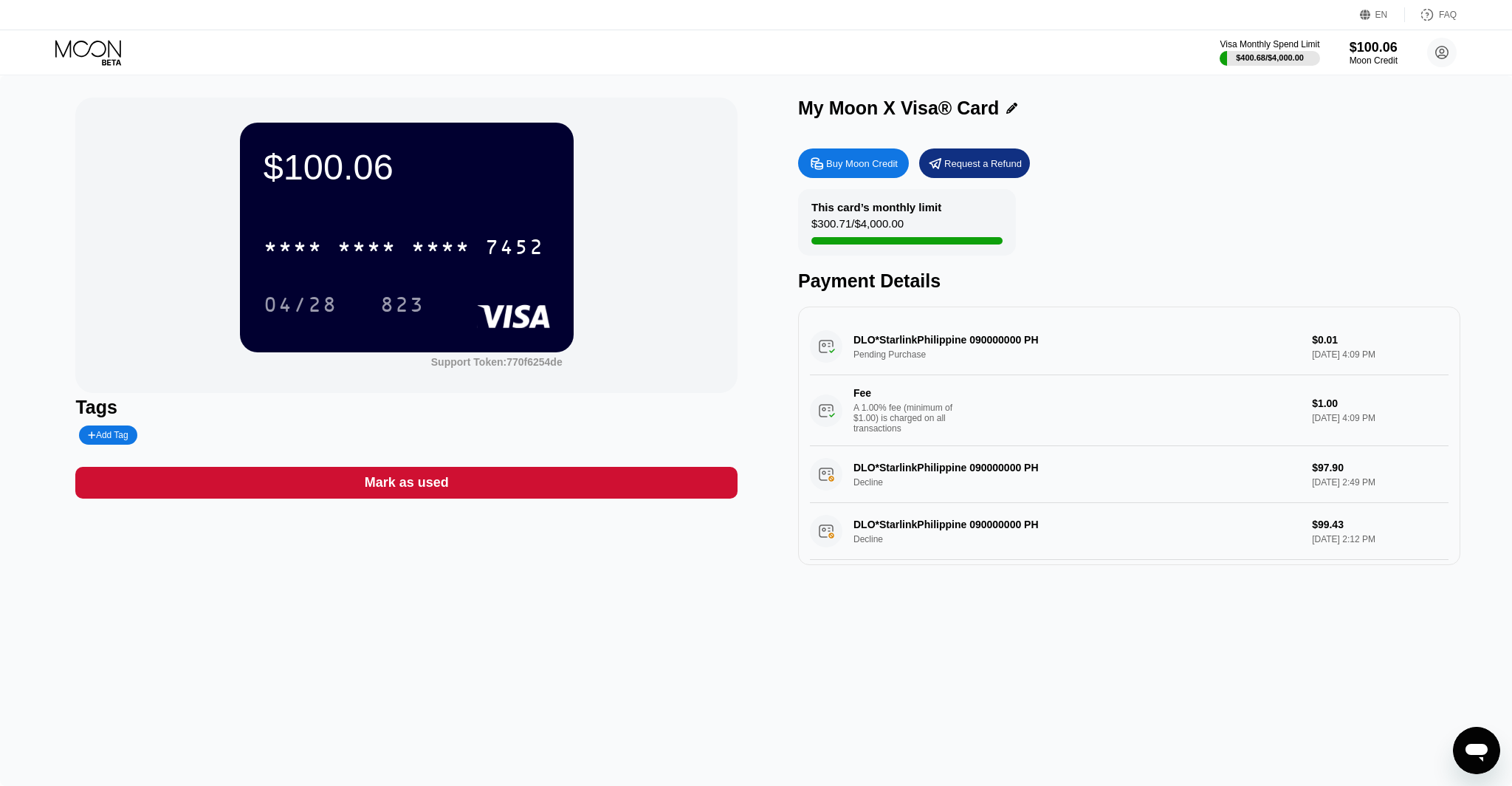
click at [79, 58] on icon at bounding box center [90, 53] width 69 height 26
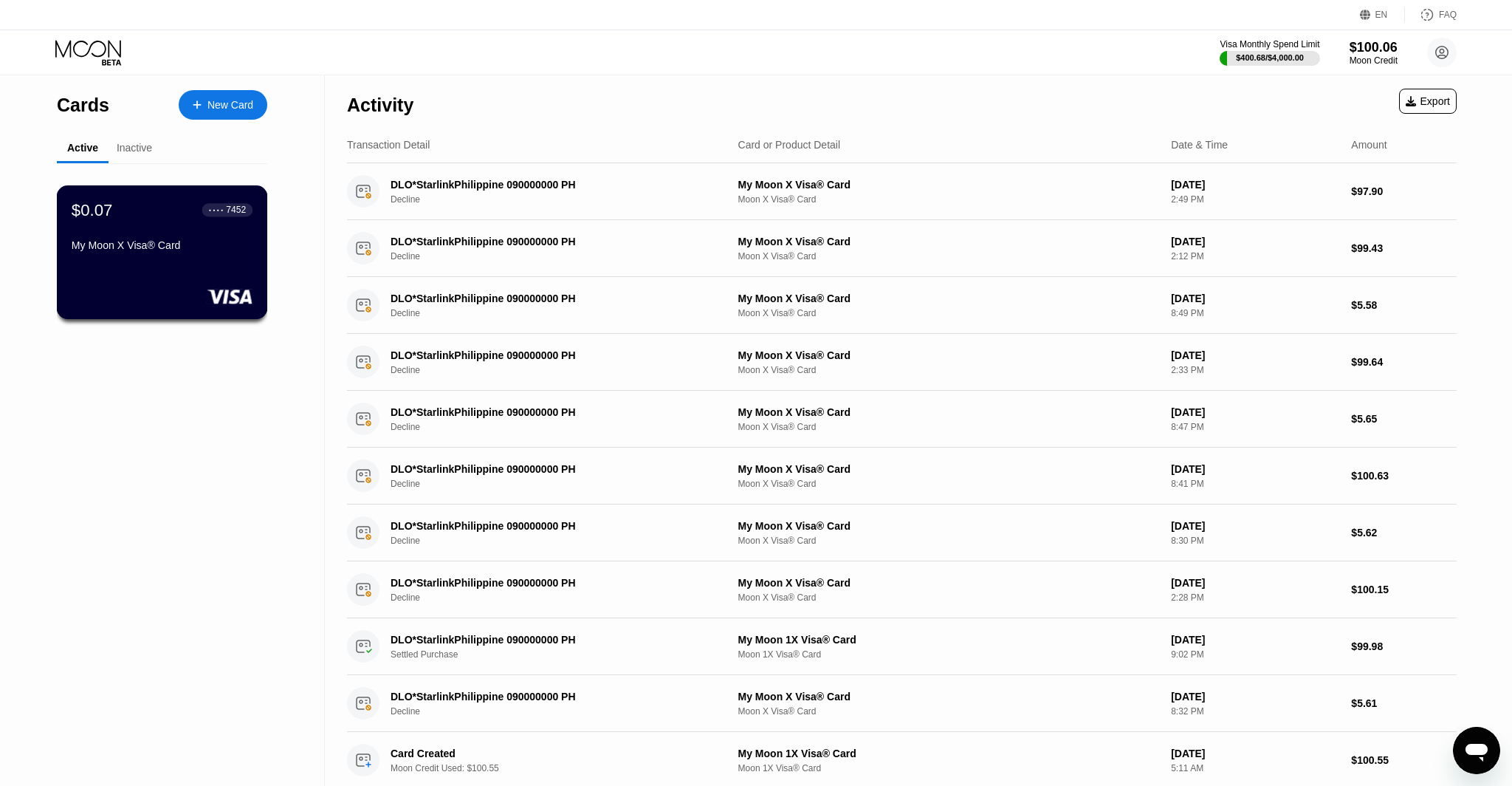
click at [222, 249] on div "My Moon X Visa® Card" at bounding box center [162, 245] width 181 height 12
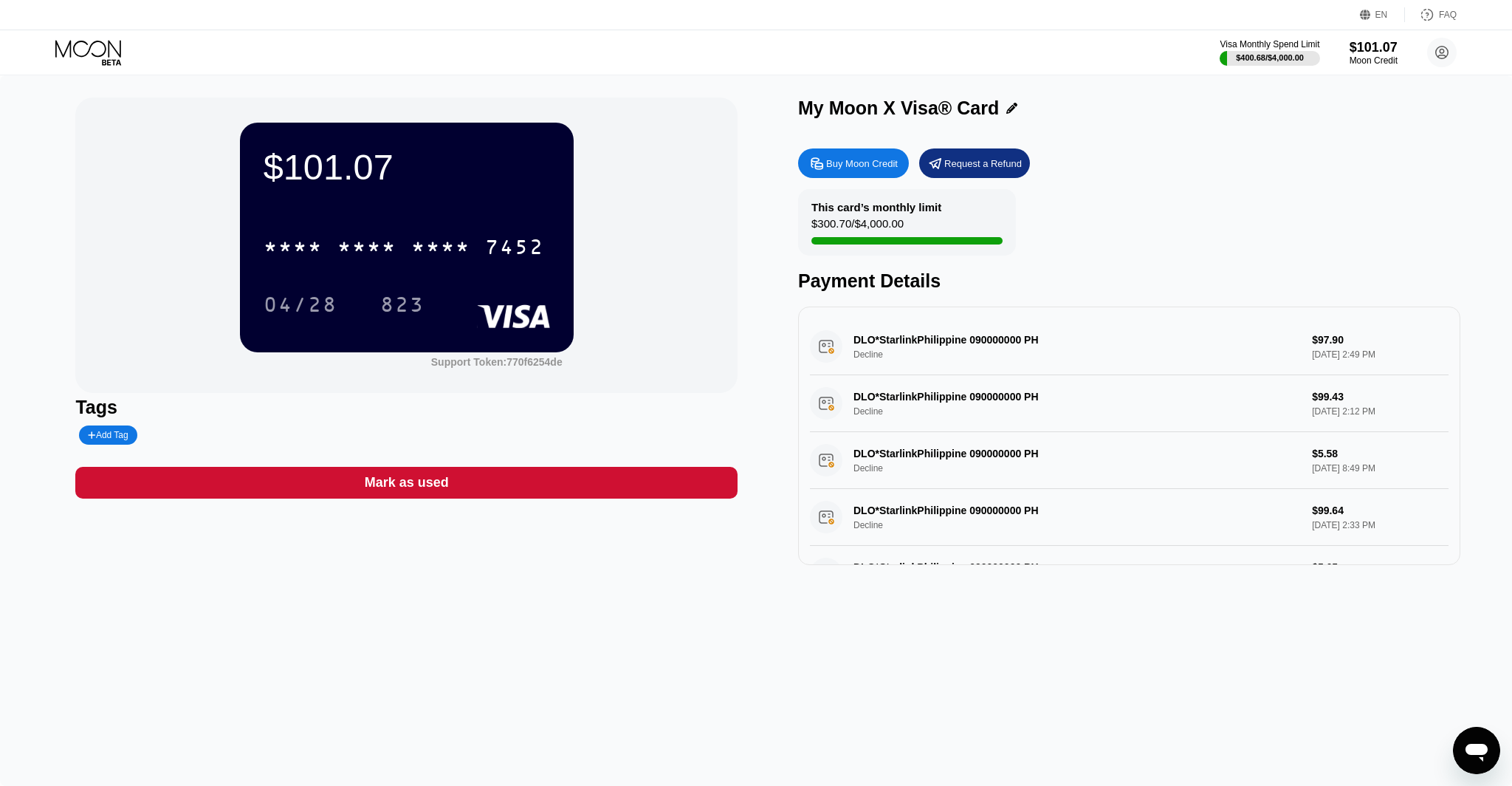
click at [94, 69] on div "Visa Monthly Spend Limit $400.68 / $4,000.00 $101.07 Moon Credit nunu04@dithail…" at bounding box center [756, 52] width 1512 height 44
click at [97, 53] on icon at bounding box center [90, 53] width 69 height 26
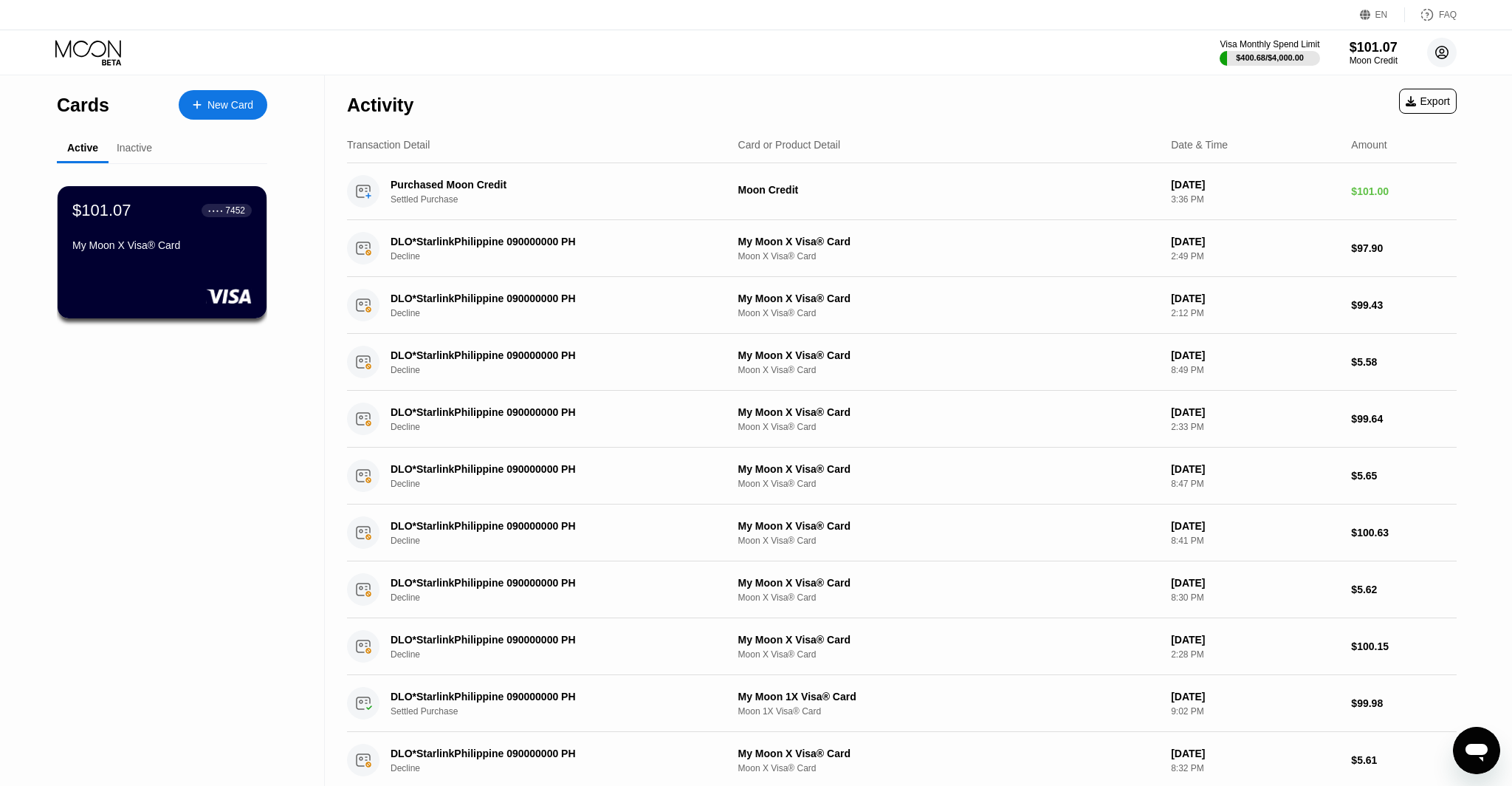
click at [1436, 57] on circle at bounding box center [1442, 52] width 29 height 29
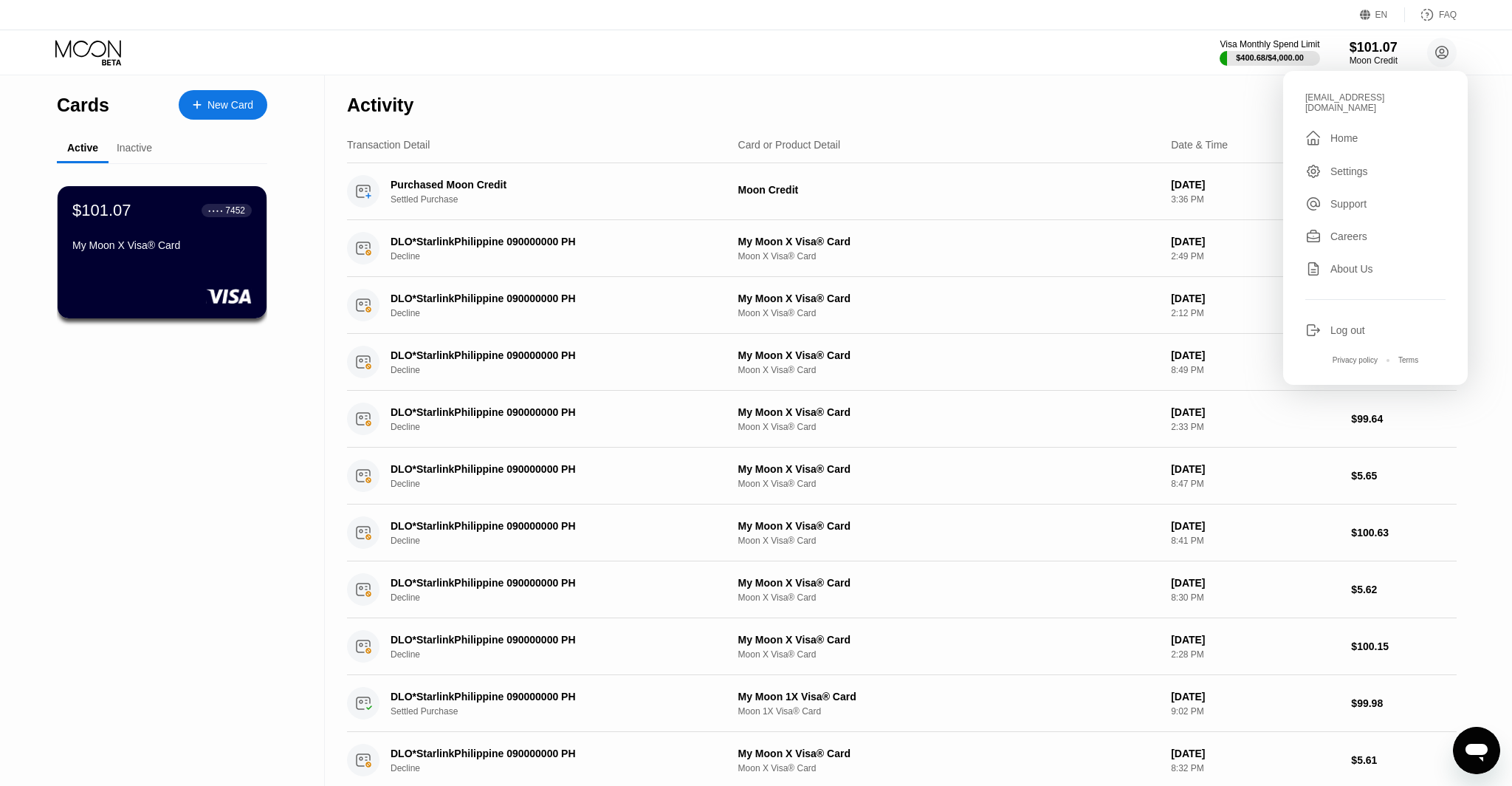
click at [1327, 309] on div "nunu04@dithailand.com  Home Settings Support Careers About Us Log out Privacy …" at bounding box center [1375, 228] width 185 height 313
click at [1328, 322] on div "Log out" at bounding box center [1376, 330] width 141 height 16
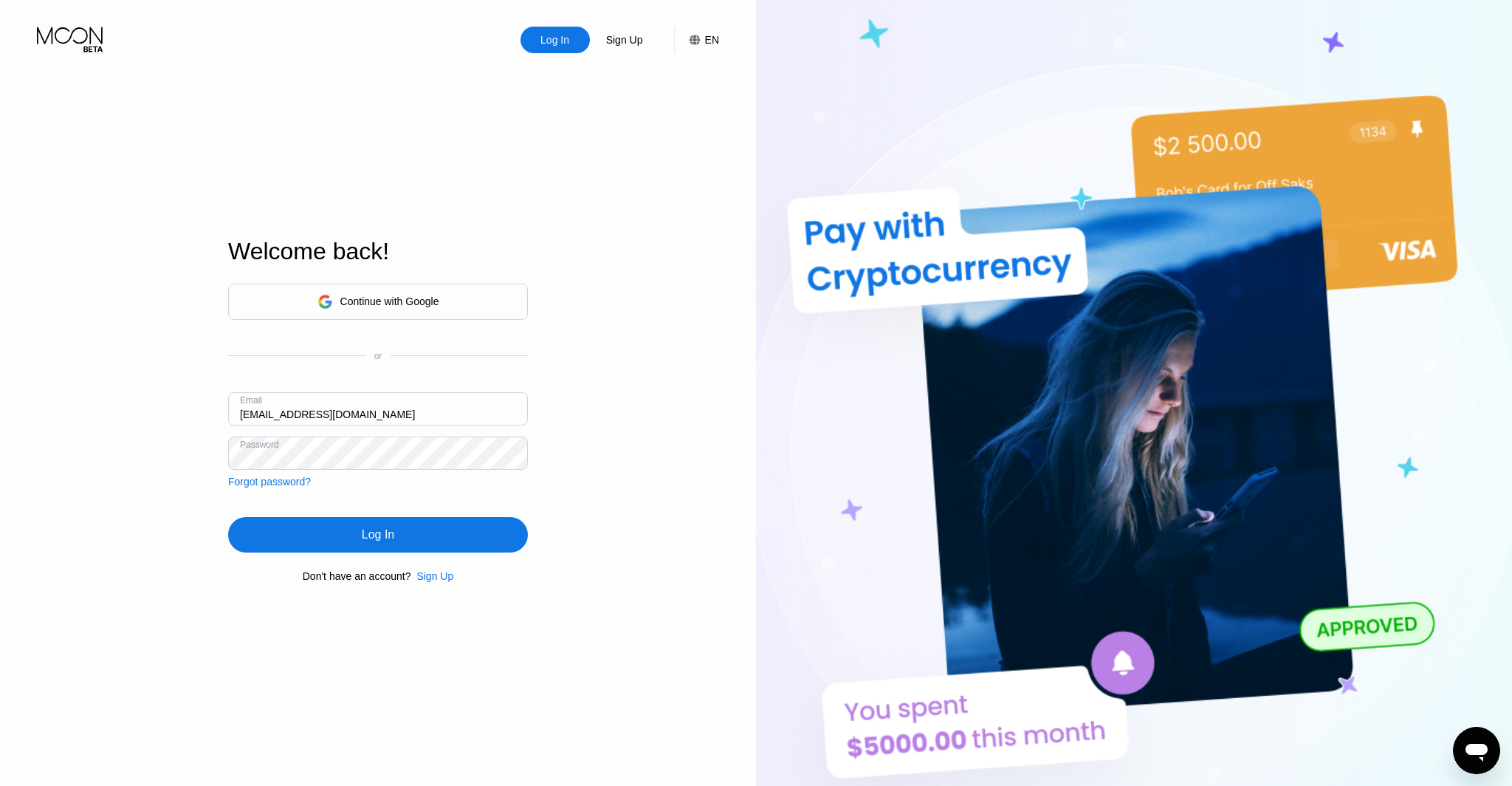
click at [255, 412] on div "Email [EMAIL_ADDRESS][DOMAIN_NAME]" at bounding box center [378, 414] width 300 height 44
click at [256, 412] on input "[EMAIL_ADDRESS][DOMAIN_NAME]" at bounding box center [378, 409] width 300 height 33
click at [257, 412] on input "ceo@dithailand.com" at bounding box center [378, 409] width 300 height 33
type input "sep@dithailand.com"
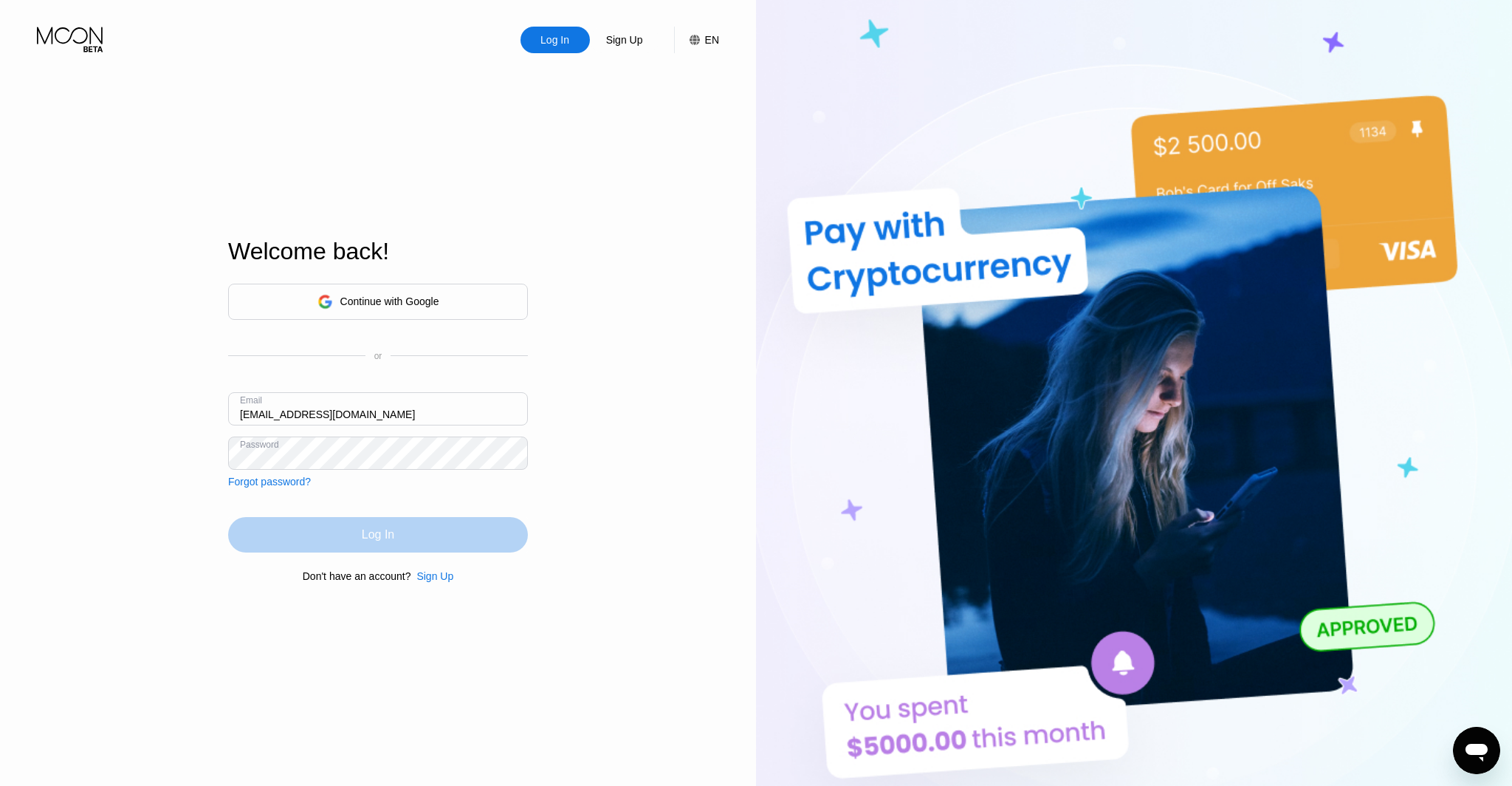
click at [386, 534] on div "Log In" at bounding box center [378, 535] width 33 height 15
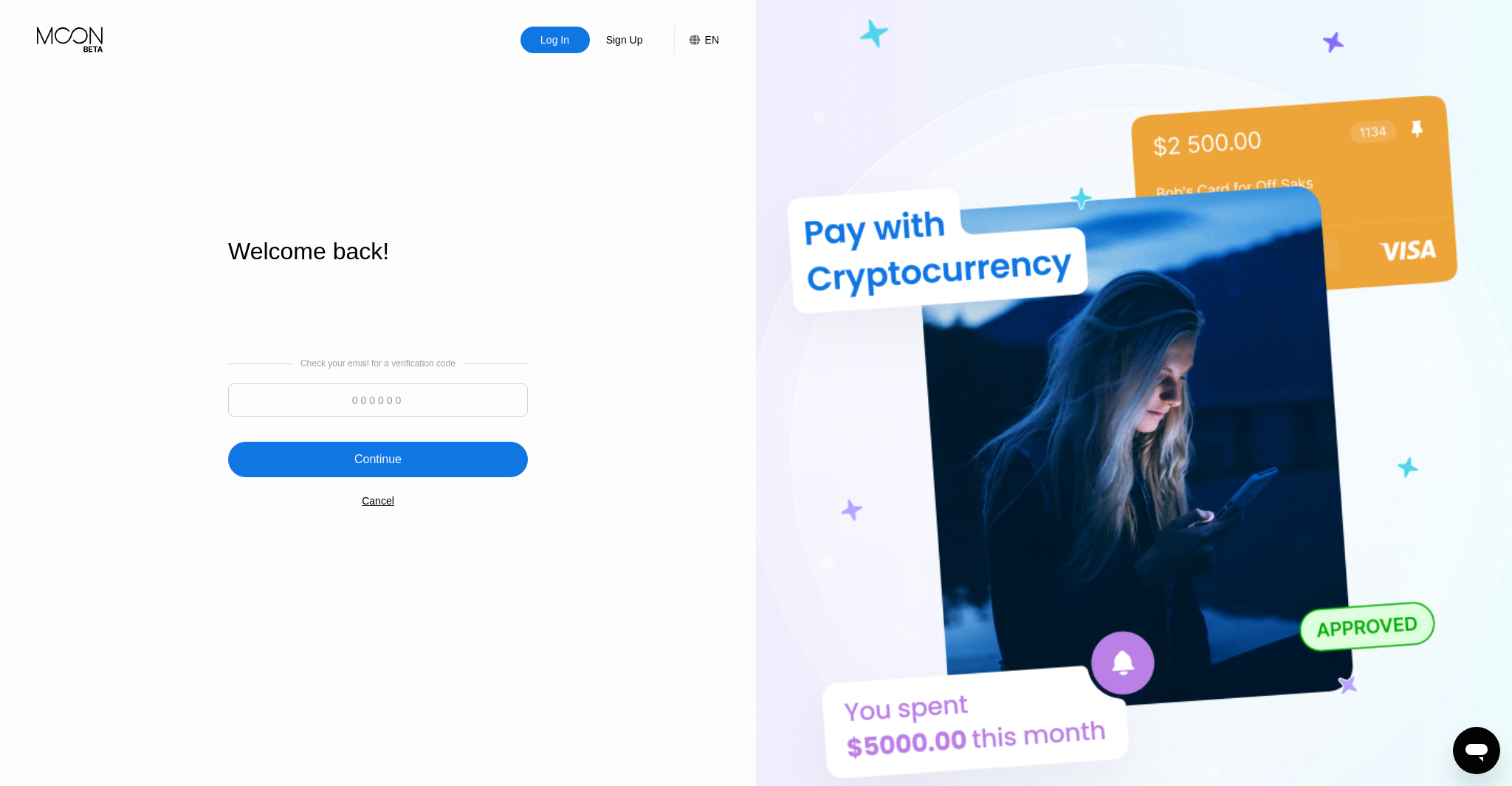
click at [382, 413] on input at bounding box center [378, 399] width 300 height 33
type input "646242"
click at [439, 462] on div "Continue" at bounding box center [378, 459] width 300 height 36
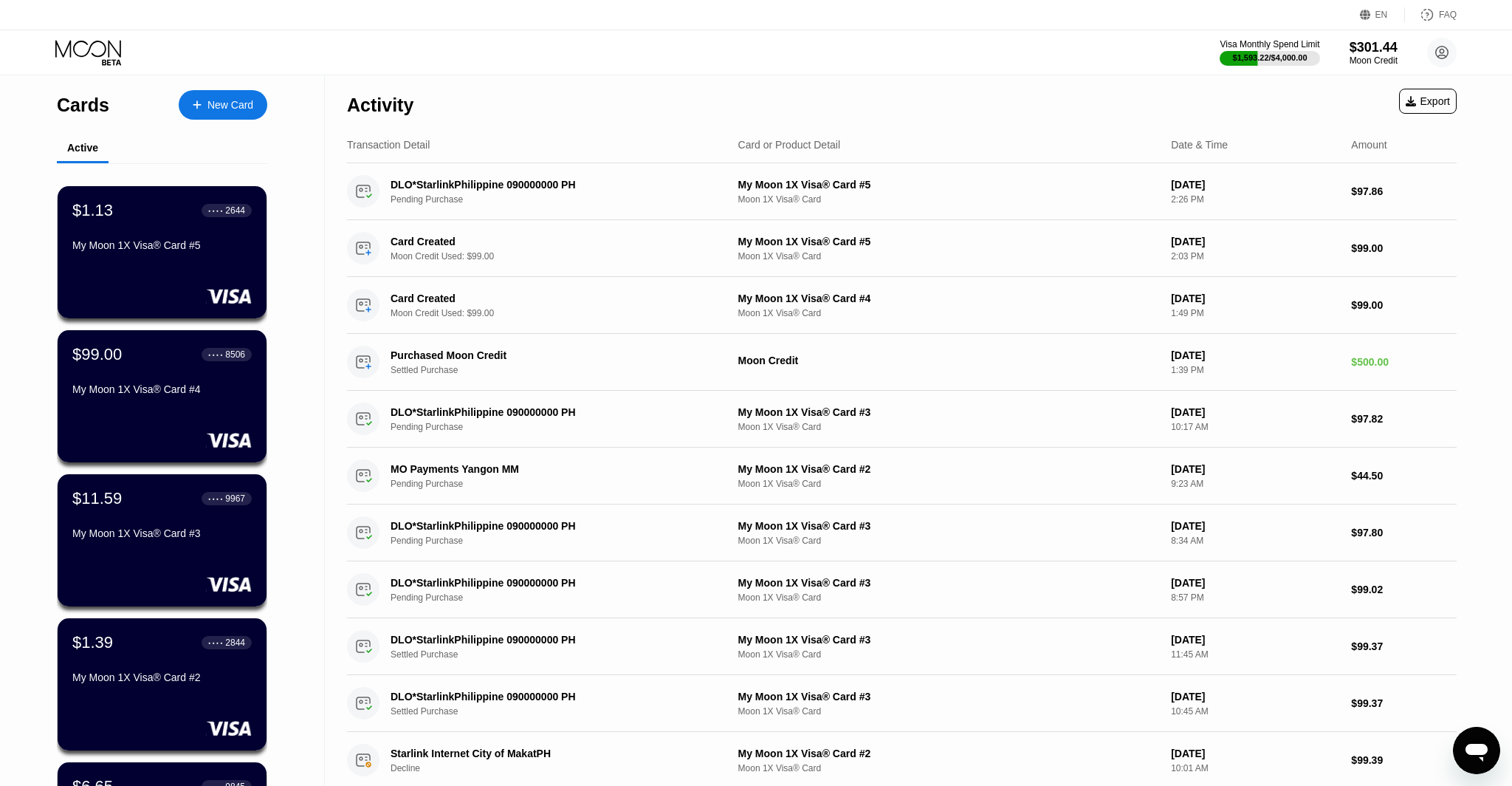
click at [188, 281] on div "$1.13 ● ● ● ● 2644 My Moon 1X Visa® Card #5" at bounding box center [162, 252] width 209 height 133
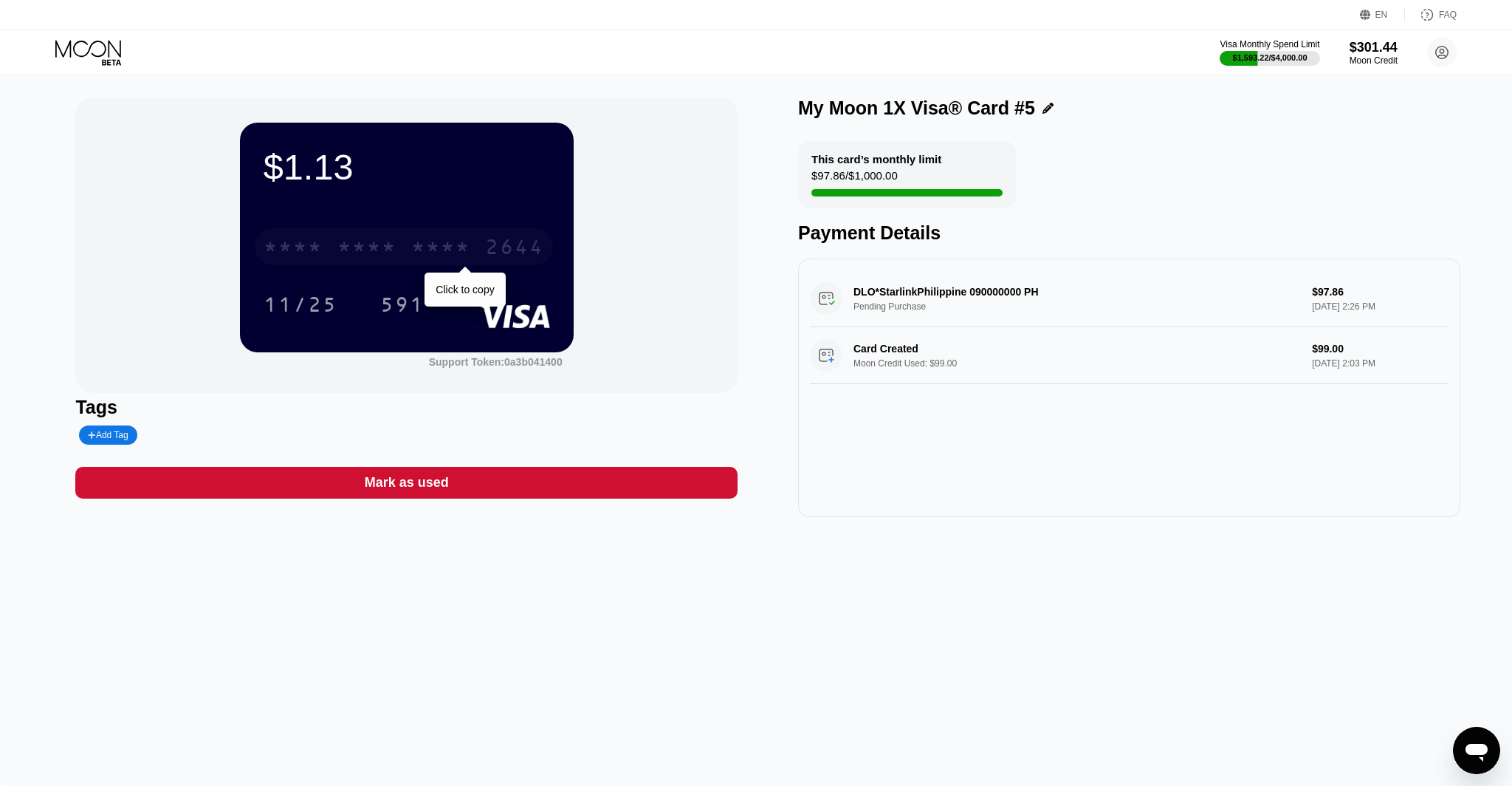
click at [288, 265] on div "* * * * * * * * * * * * 2644" at bounding box center [404, 247] width 298 height 37
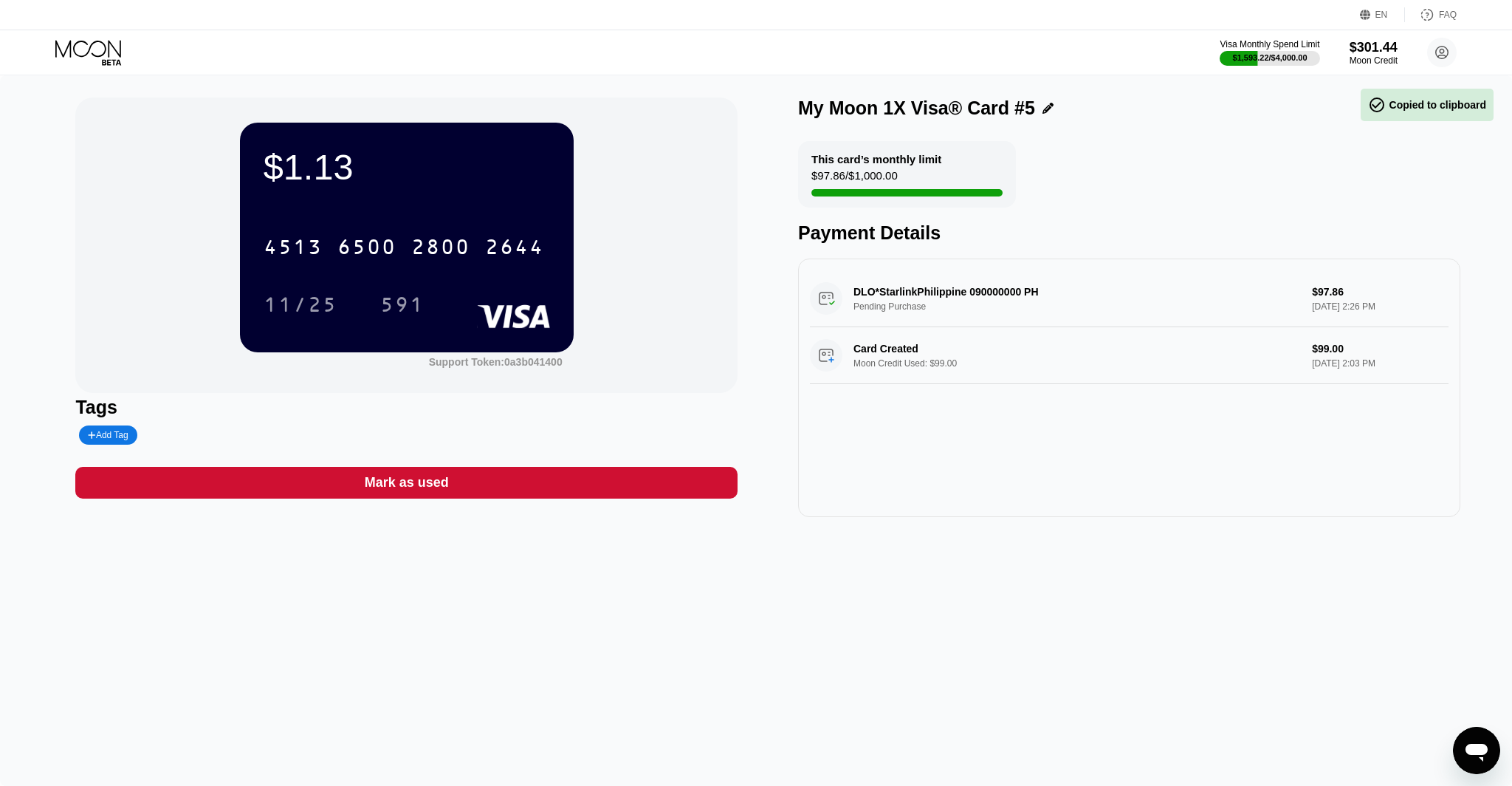
click at [90, 54] on icon at bounding box center [90, 53] width 69 height 26
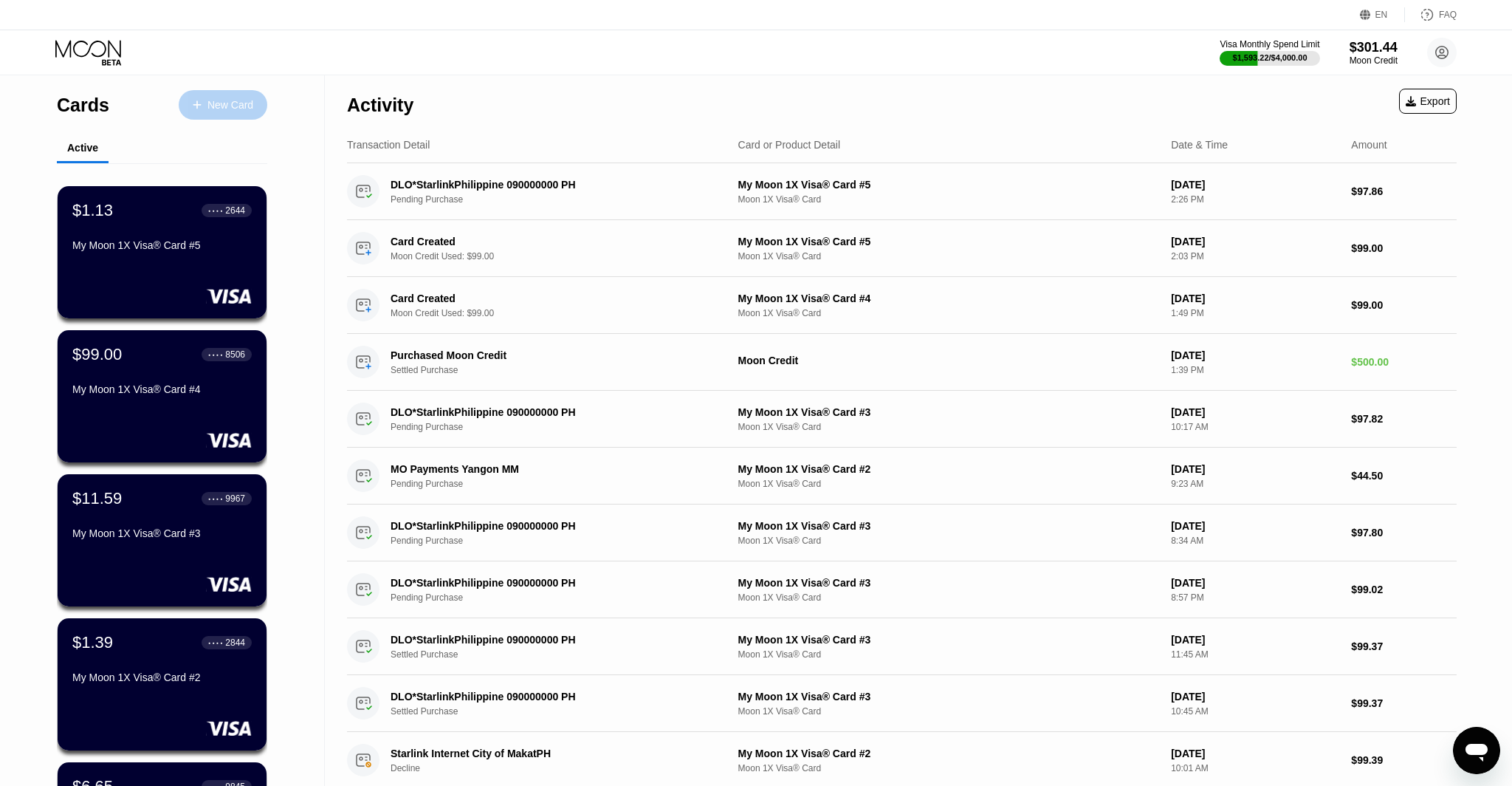
click at [211, 112] on div "New Card" at bounding box center [223, 105] width 89 height 29
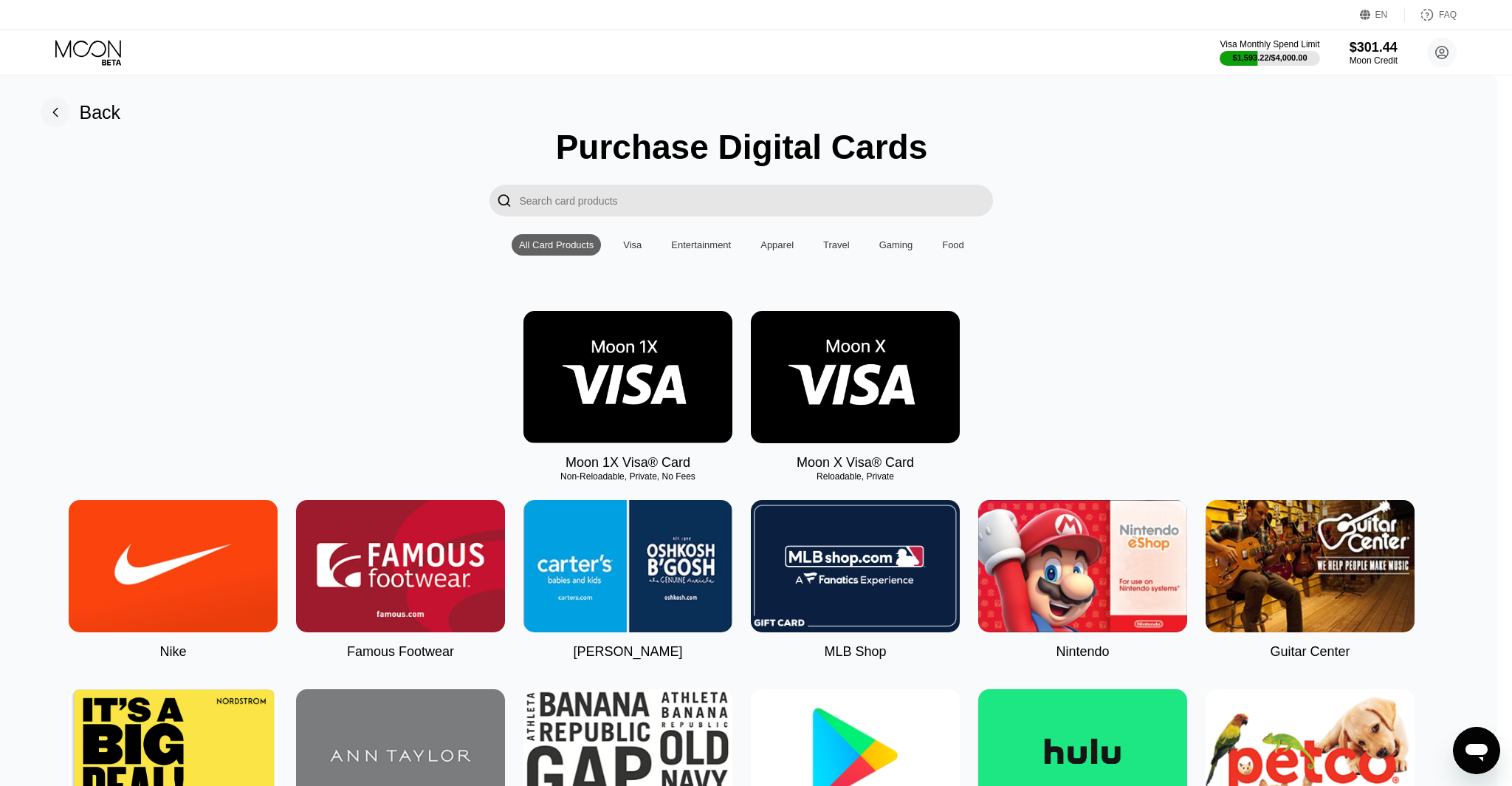
click at [635, 360] on img at bounding box center [628, 377] width 209 height 133
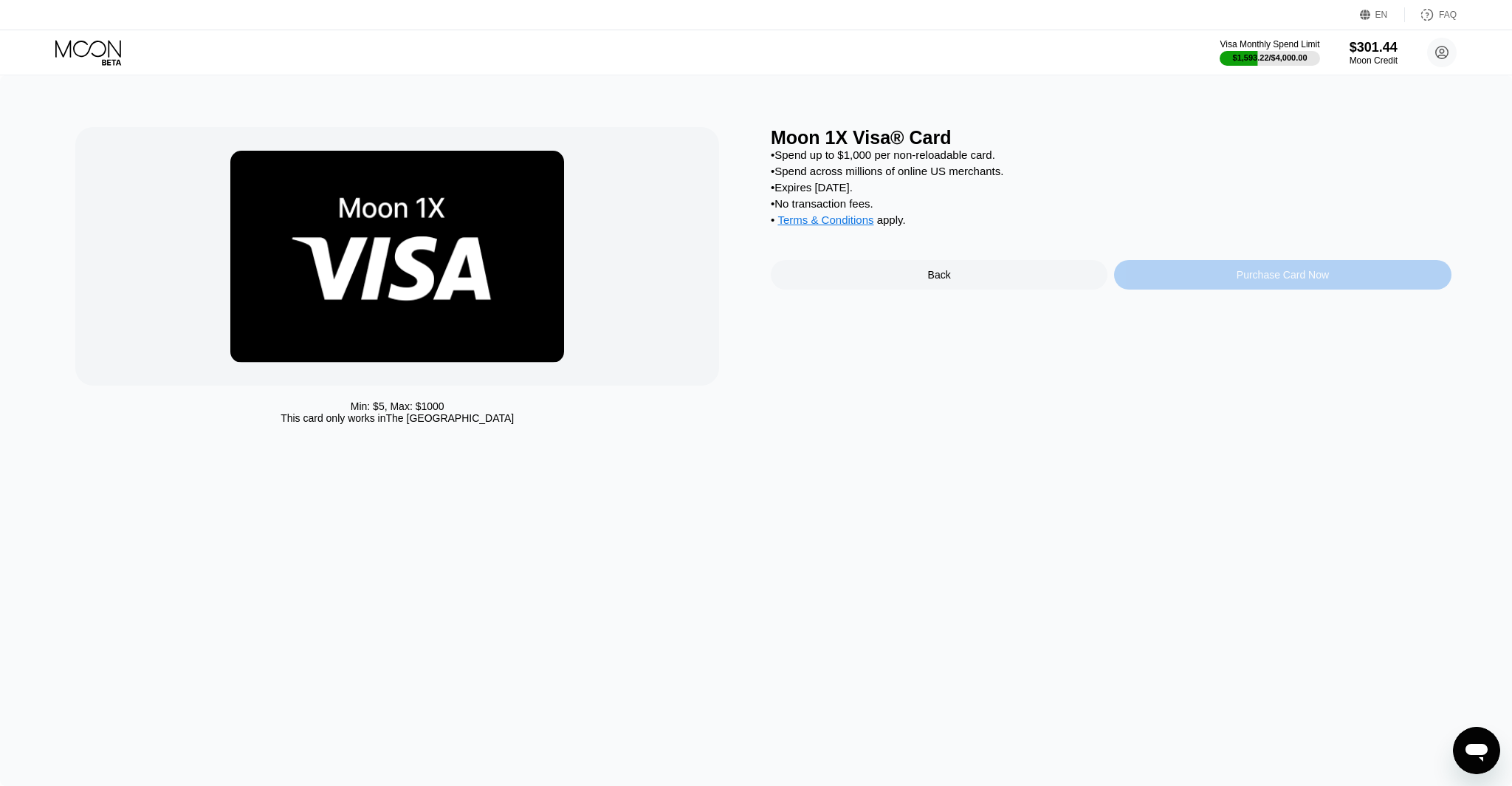
click at [1194, 271] on div "Purchase Card Now" at bounding box center [1282, 274] width 336 height 29
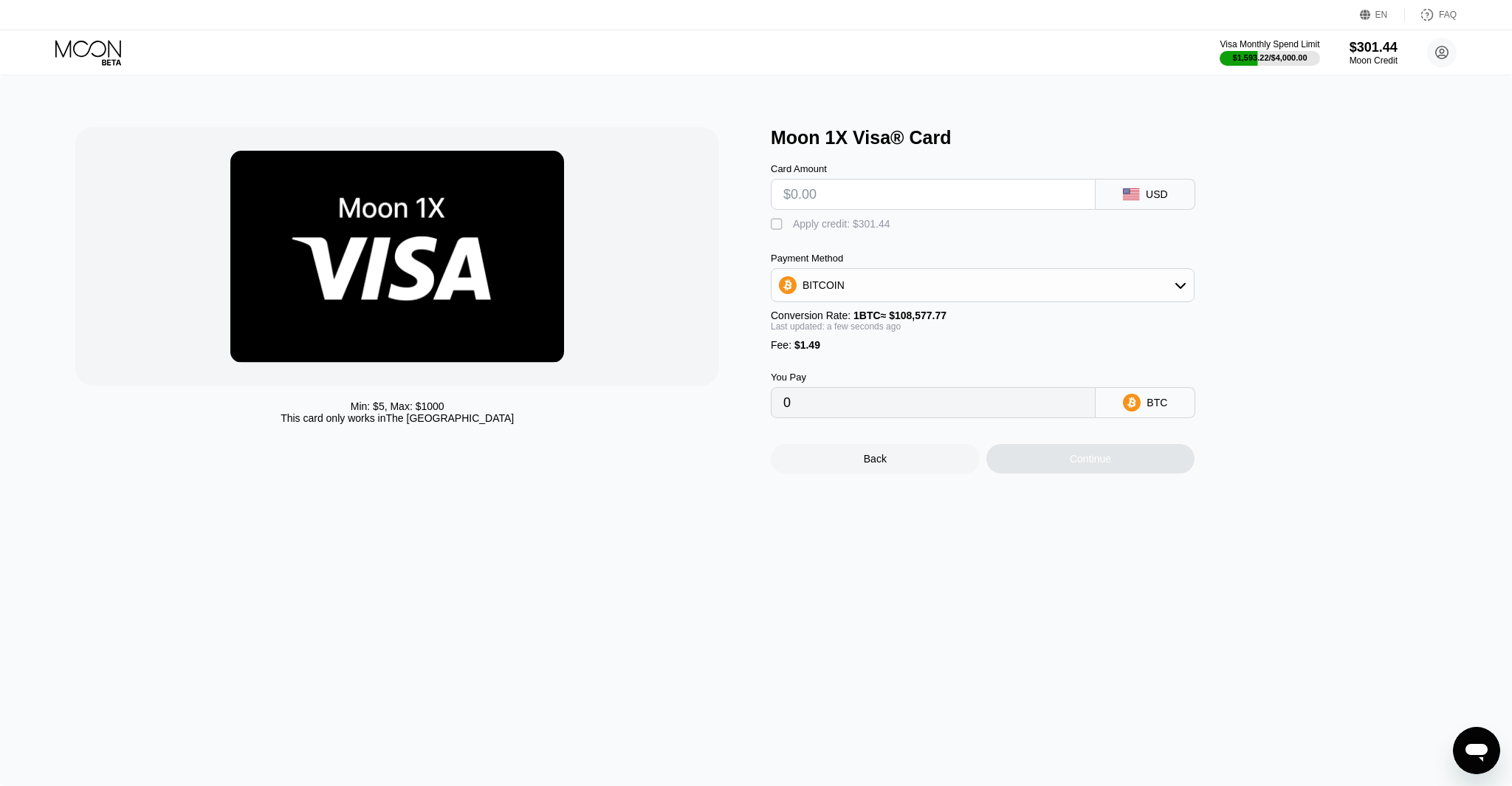
click at [837, 209] on input "text" at bounding box center [933, 194] width 300 height 29
type input "$9"
type input "0.00009662"
type input "$99"
type input "0.00092552"
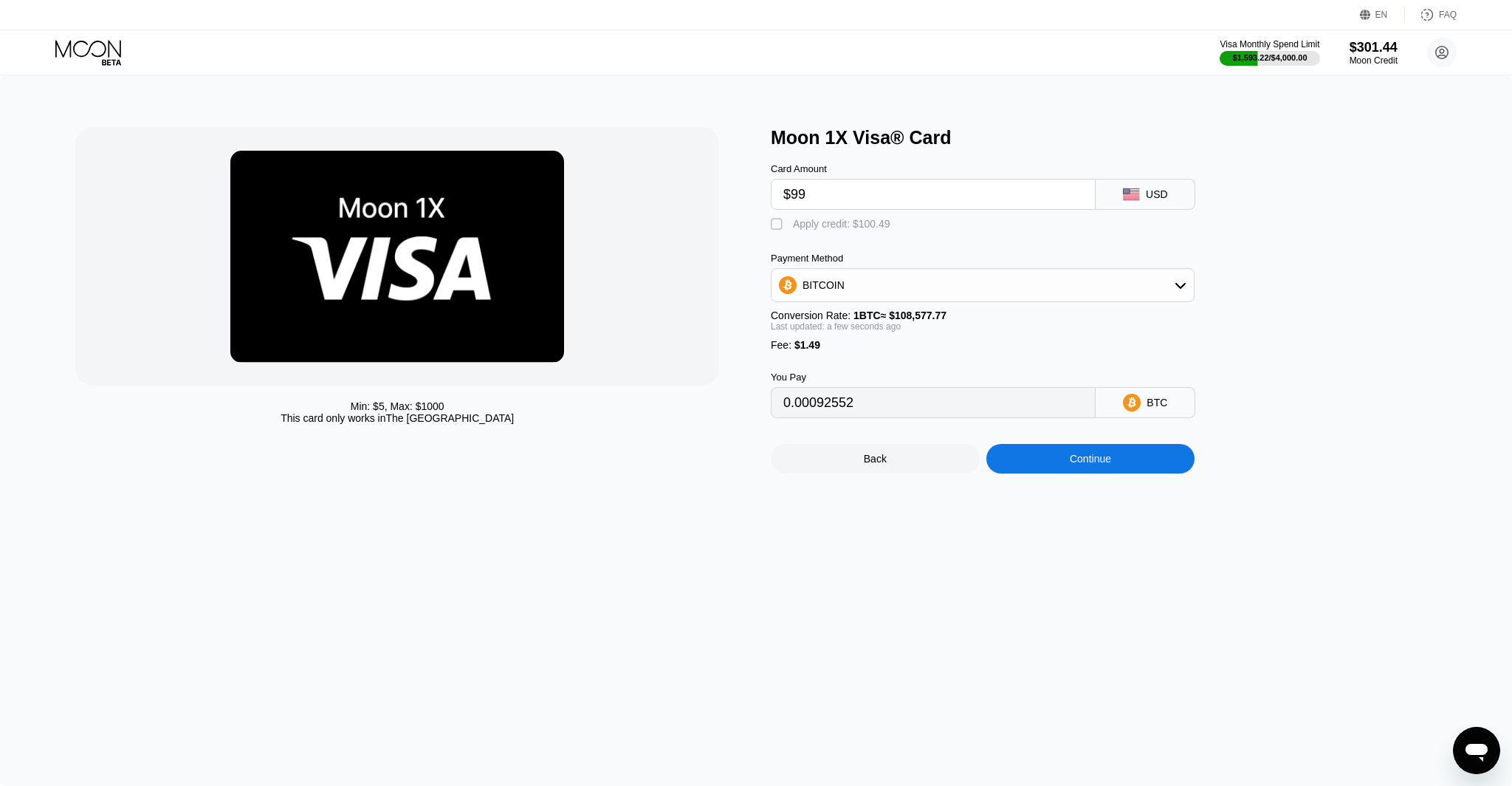
type input "$99"
click at [804, 228] on div "Apply credit: $100.49" at bounding box center [841, 223] width 98 height 12
type input "0"
click at [1071, 452] on div "Continue" at bounding box center [1091, 459] width 209 height 29
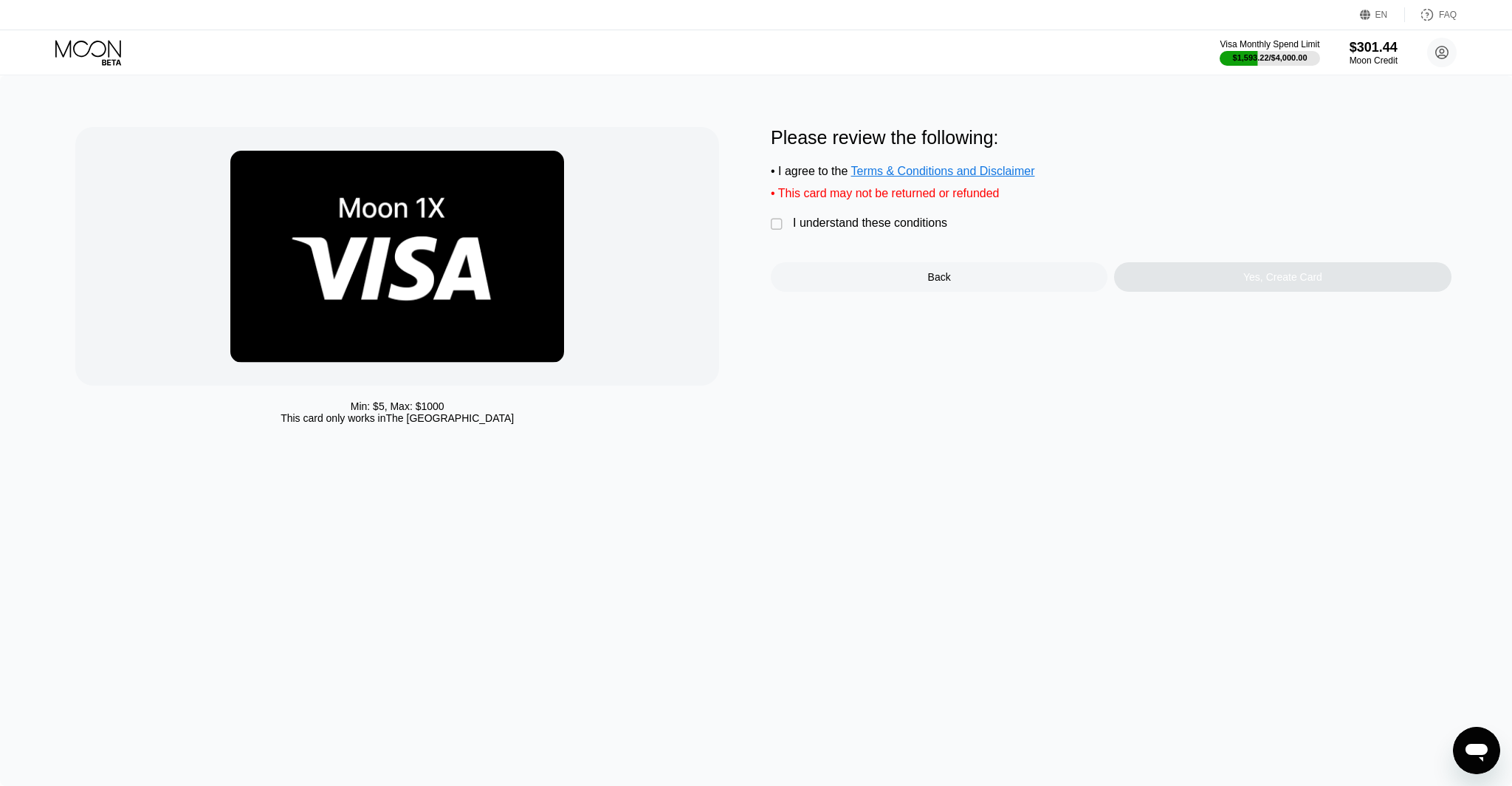
click at [771, 231] on div "" at bounding box center [778, 225] width 15 height 15
click at [1264, 287] on div "Yes, Create Card" at bounding box center [1282, 277] width 336 height 29
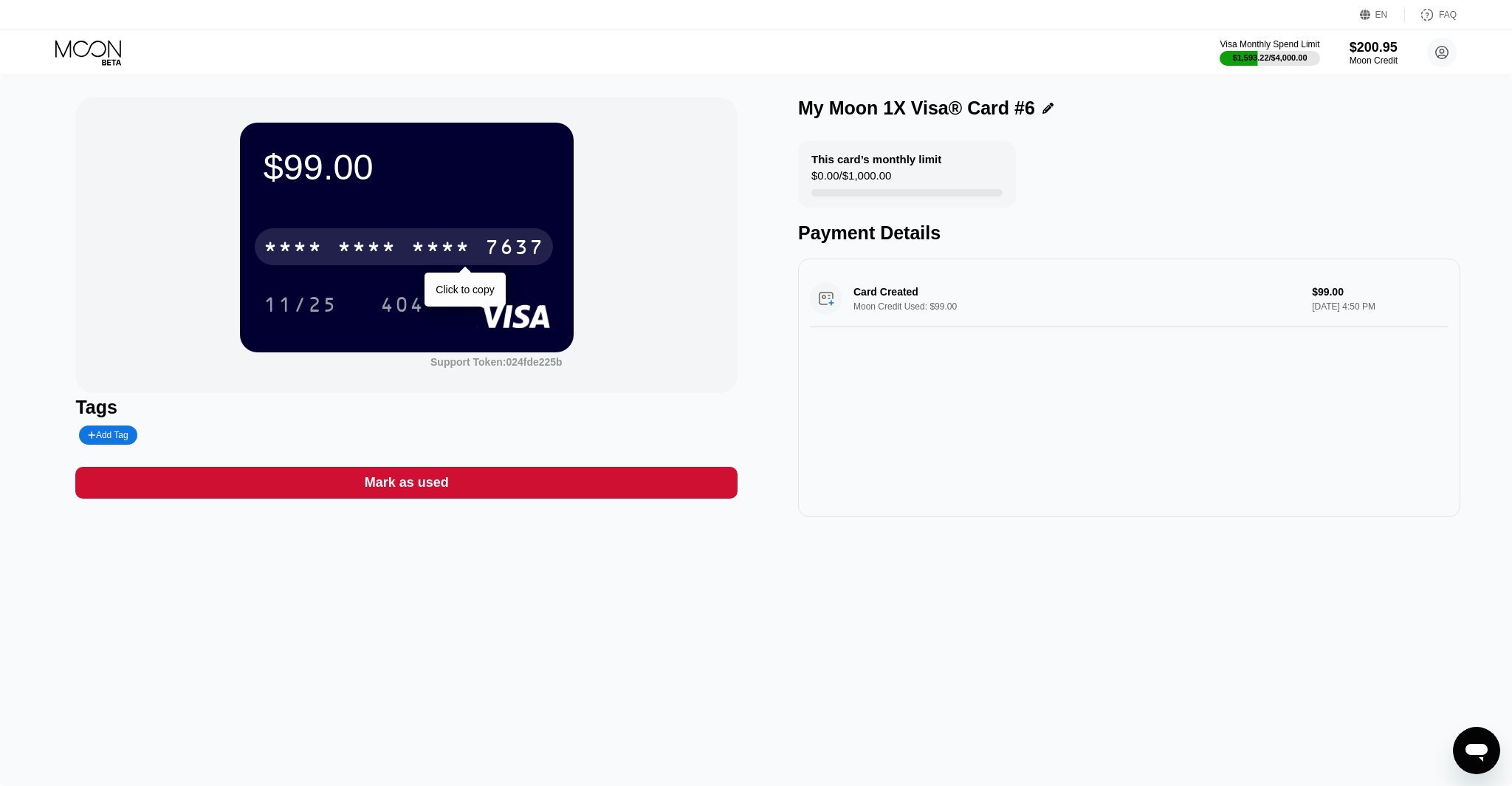
click at [375, 251] on div "* * * *" at bounding box center [366, 249] width 59 height 24
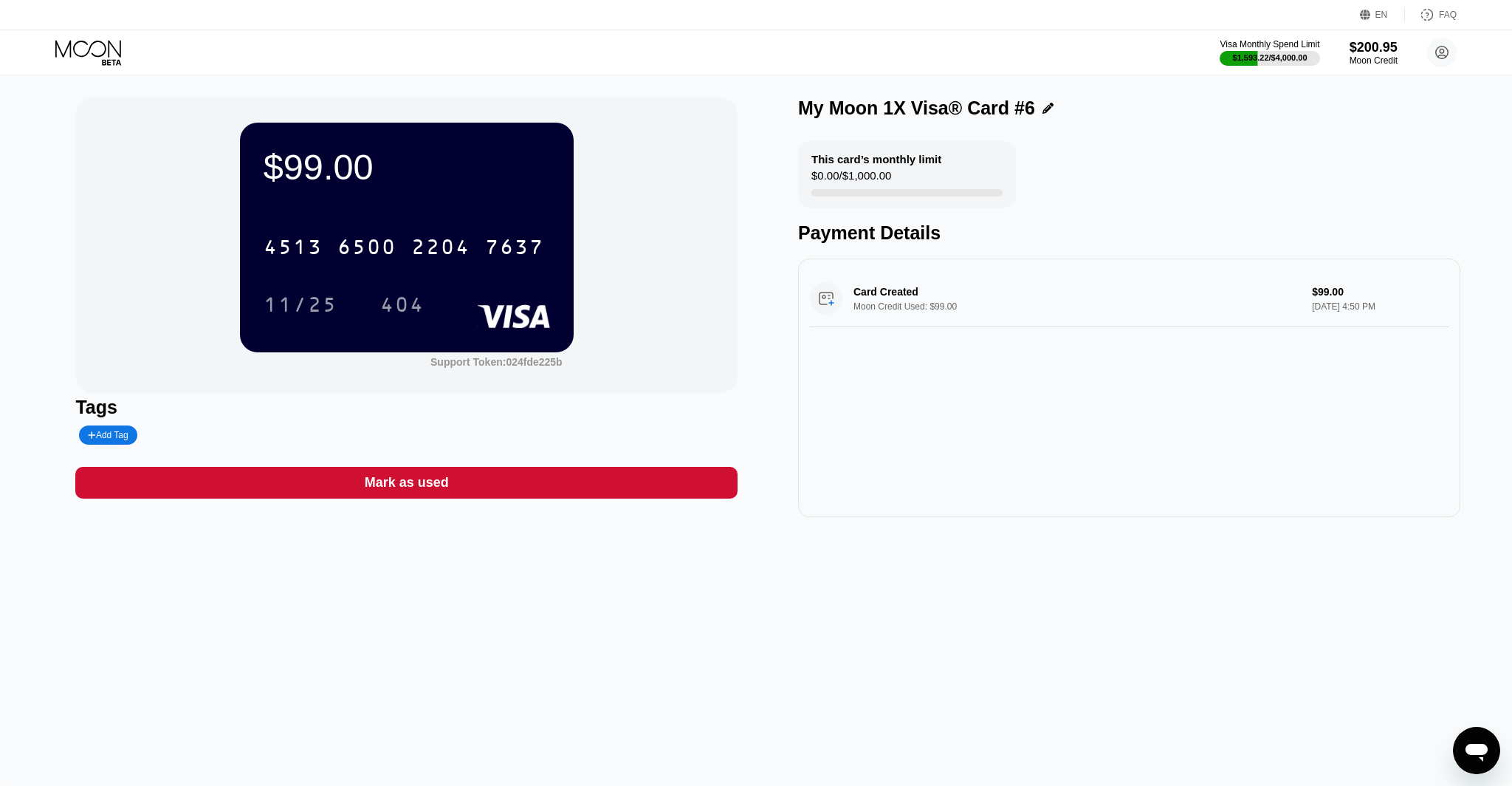
click at [100, 44] on icon at bounding box center [90, 53] width 69 height 26
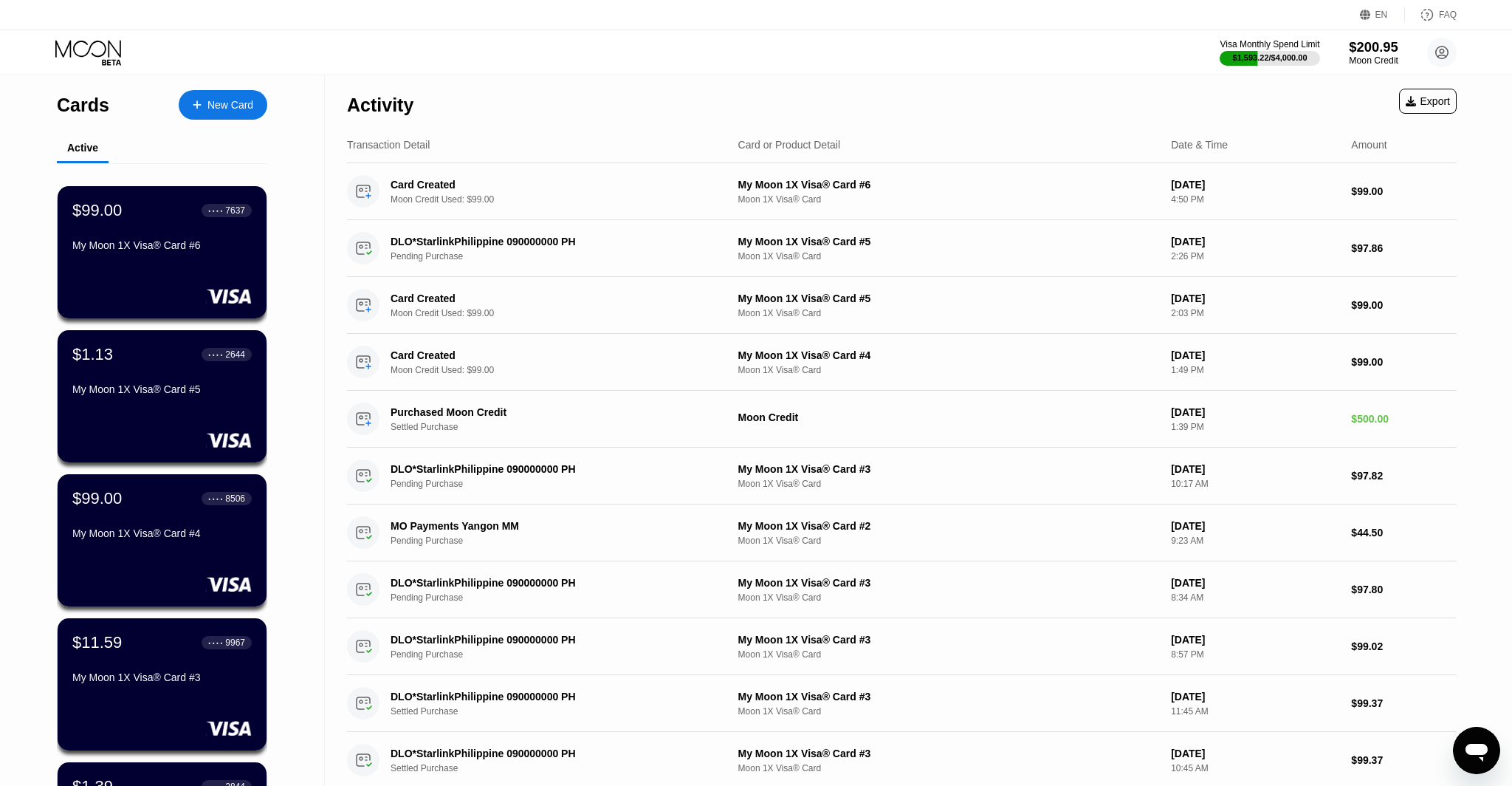
click at [1367, 56] on div "Moon Credit" at bounding box center [1373, 60] width 49 height 10
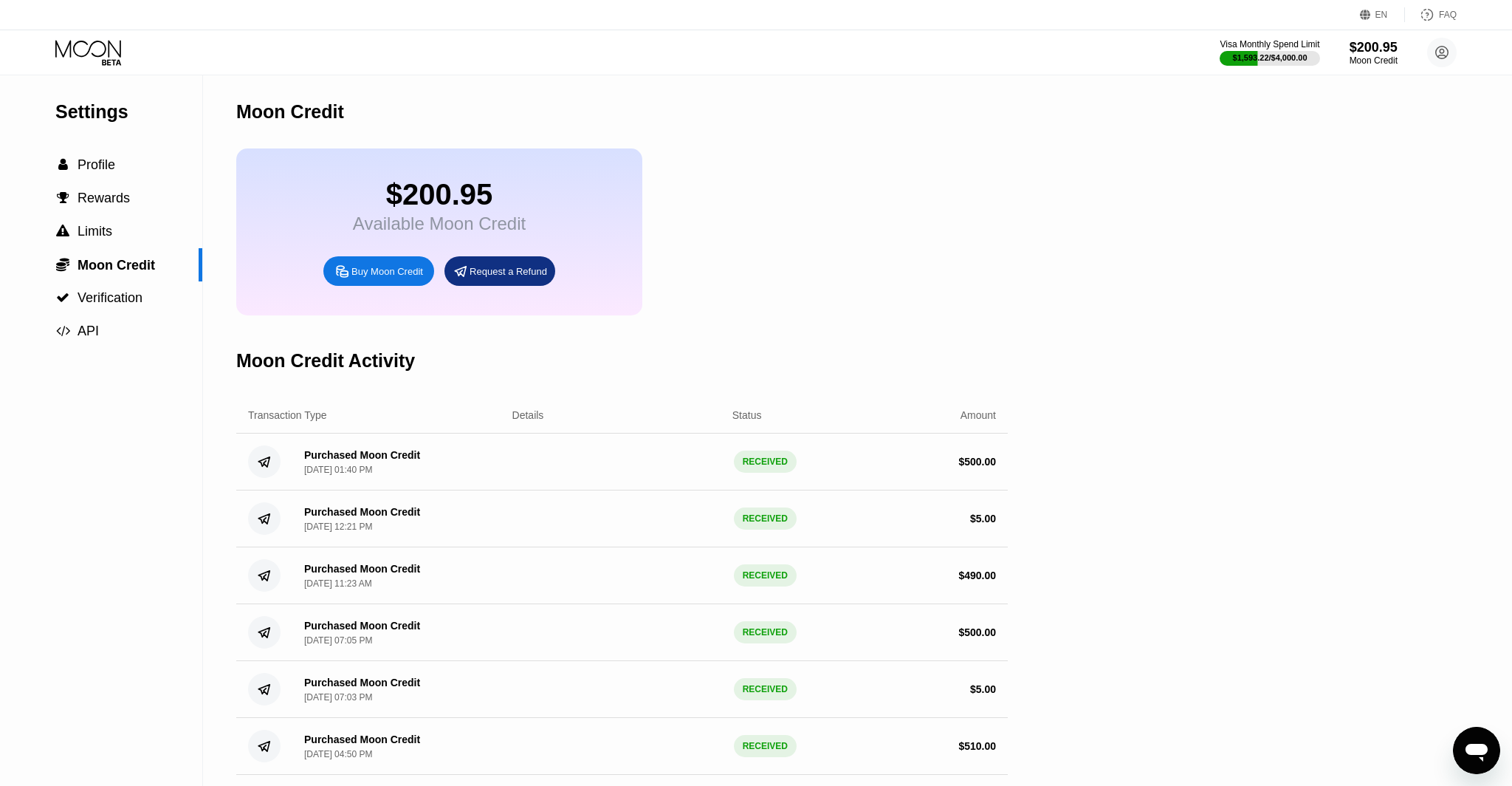
click at [70, 35] on div "Visa Monthly Spend Limit $1,593.22 / $4,000.00 $200.95 Moon Credit [EMAIL_ADDRE…" at bounding box center [756, 52] width 1512 height 44
click at [79, 48] on icon at bounding box center [90, 53] width 69 height 26
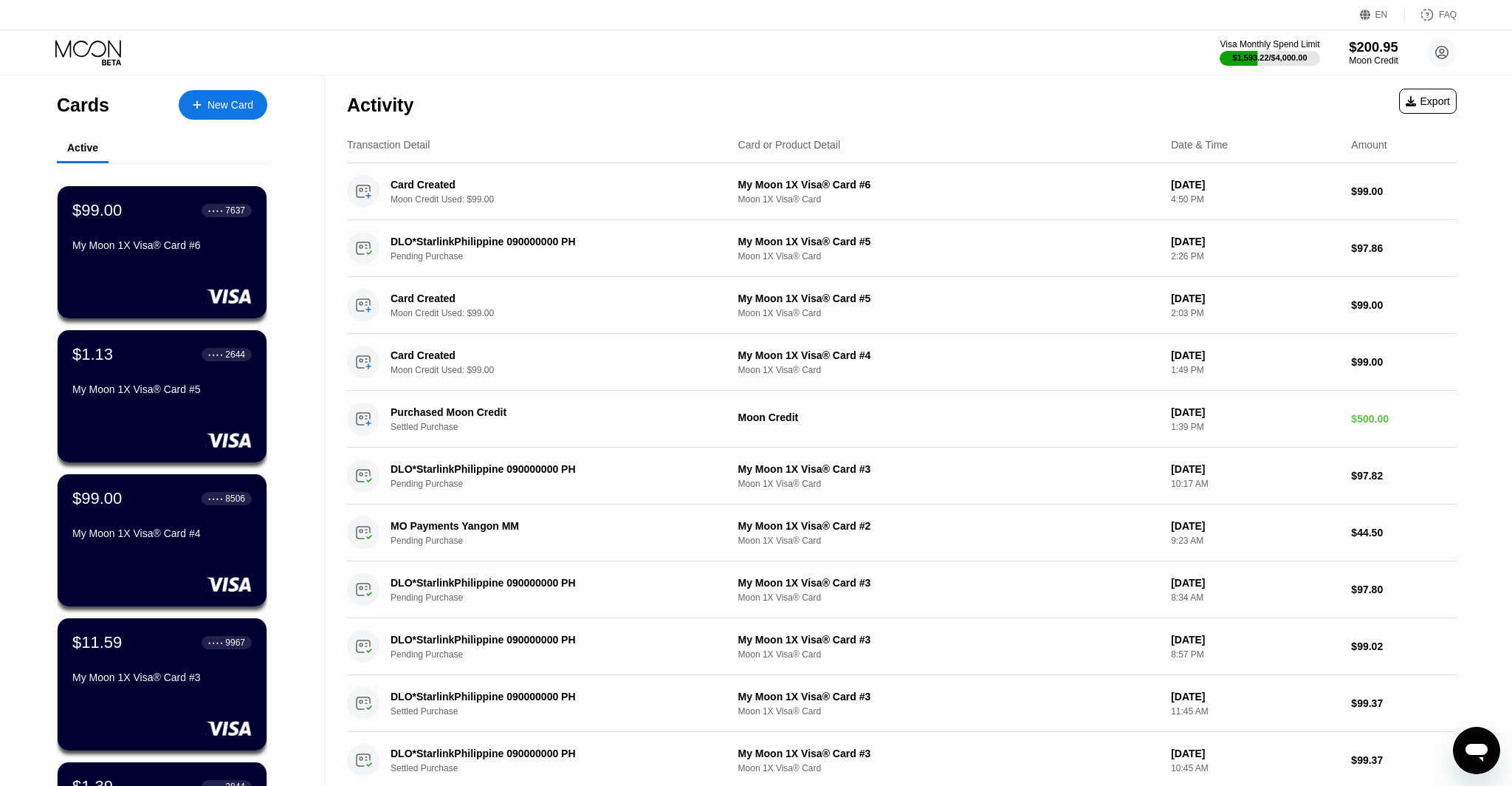
click at [1368, 56] on div "Moon Credit" at bounding box center [1373, 60] width 49 height 10
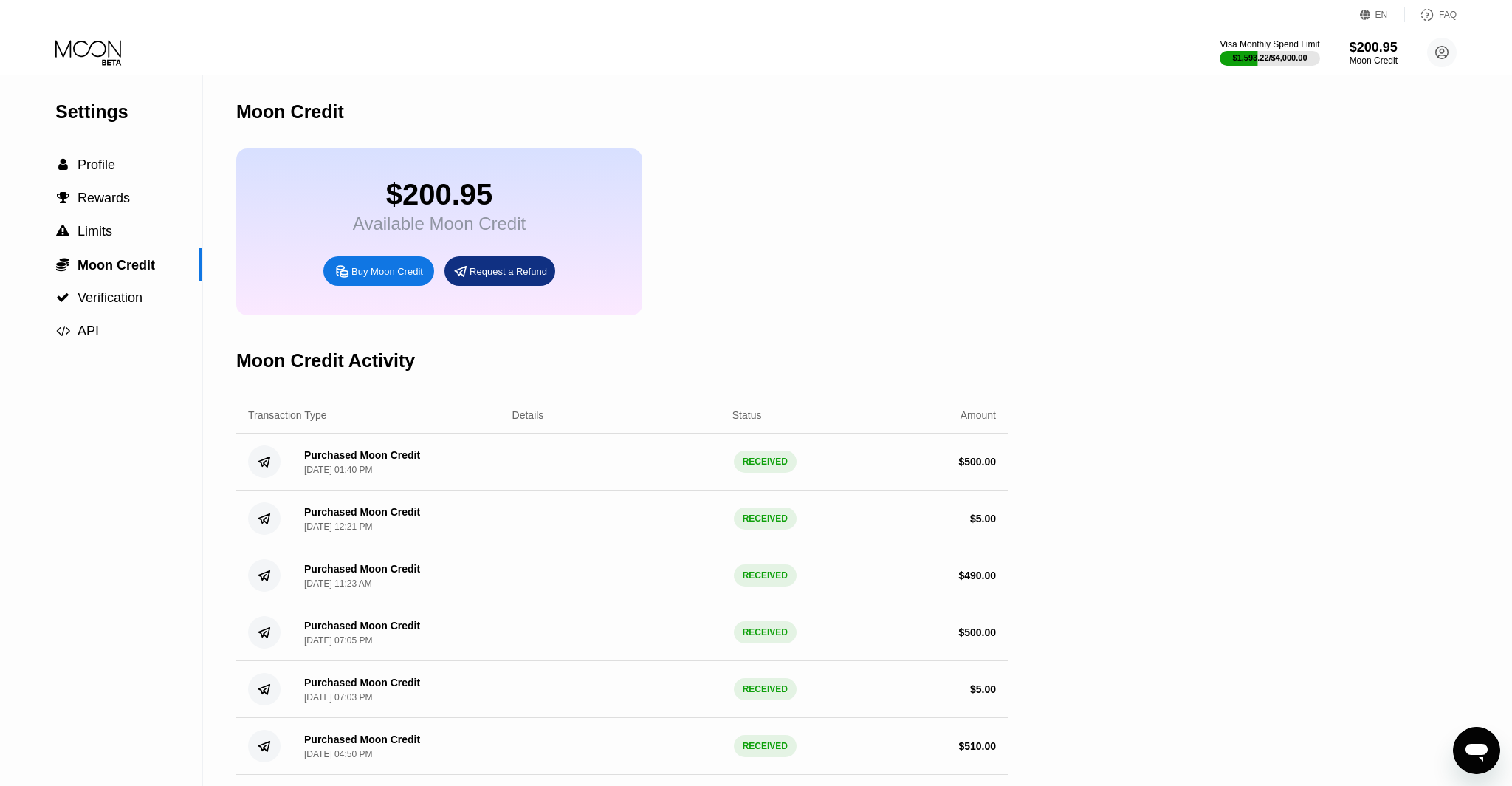
click at [383, 283] on div "Buy Moon Credit" at bounding box center [378, 271] width 111 height 29
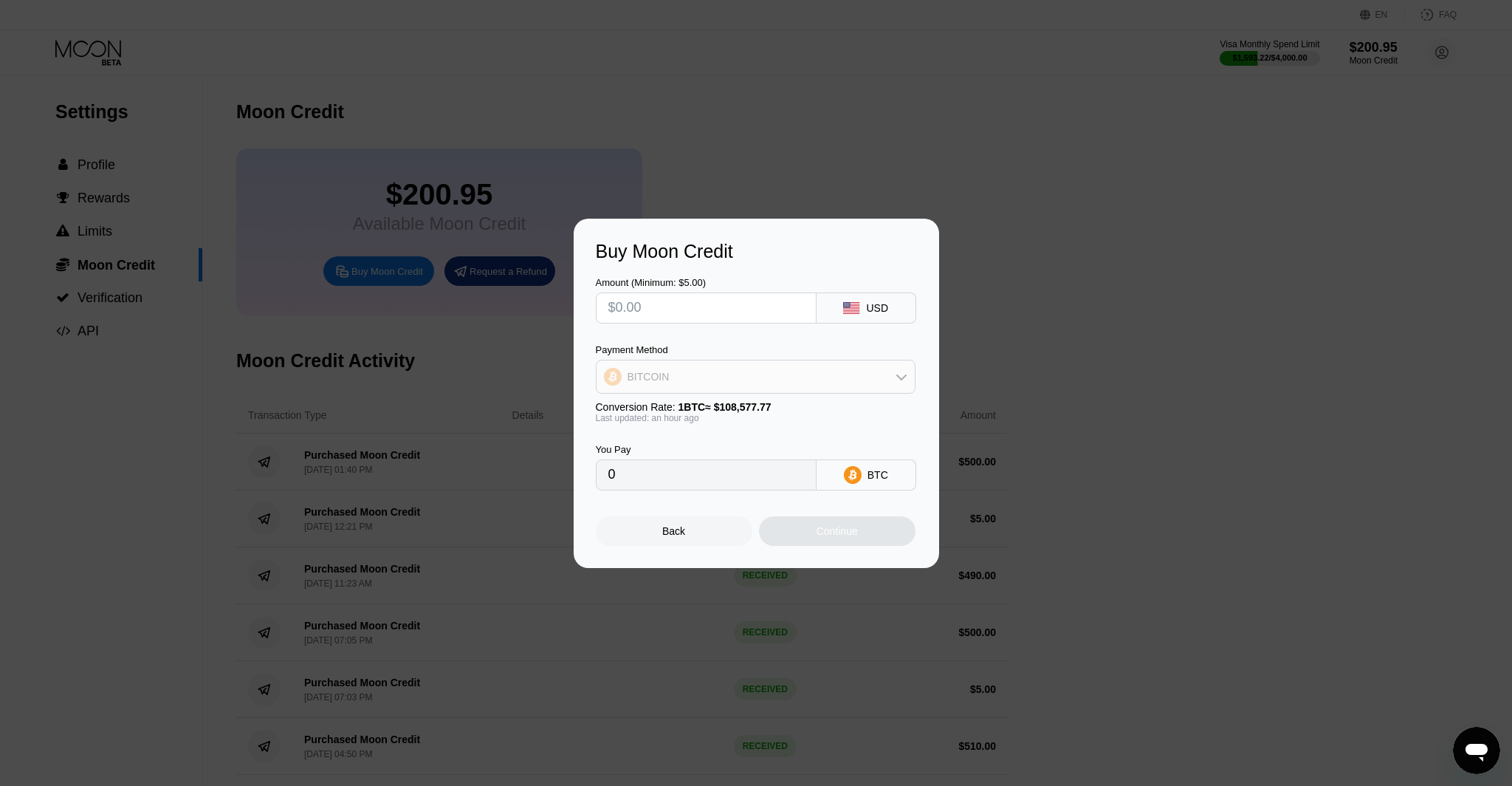
click at [702, 386] on div "BITCOIN" at bounding box center [756, 377] width 318 height 29
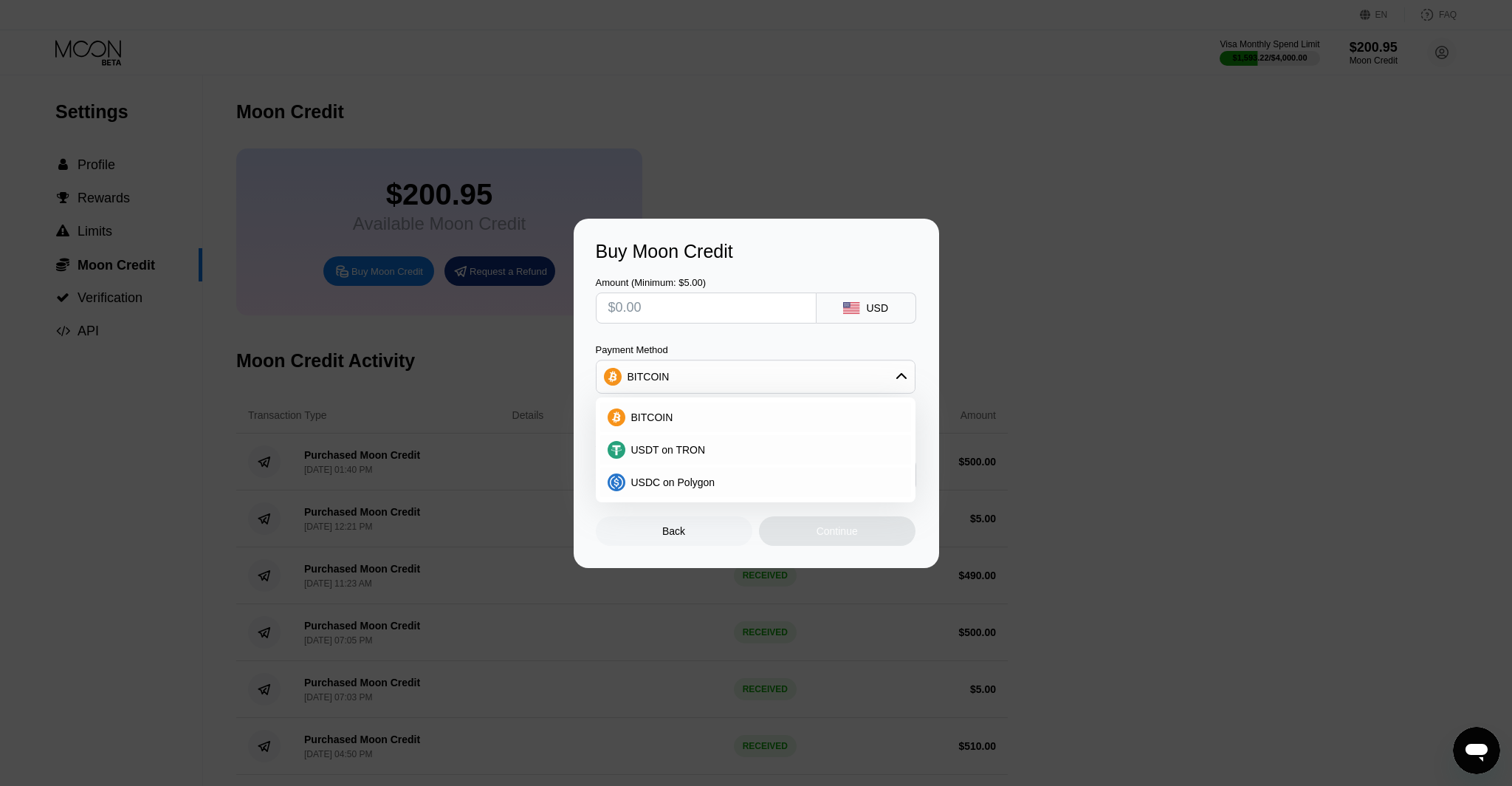
drag, startPoint x: 537, startPoint y: 347, endPoint x: 591, endPoint y: 410, distance: 83.0
click at [537, 347] on div "Buy Moon Credit Amount (Minimum: $5.00) USD Payment Method BITCOIN BITCOIN USDT…" at bounding box center [756, 393] width 1512 height 349
click at [682, 529] on div "Back" at bounding box center [673, 531] width 23 height 12
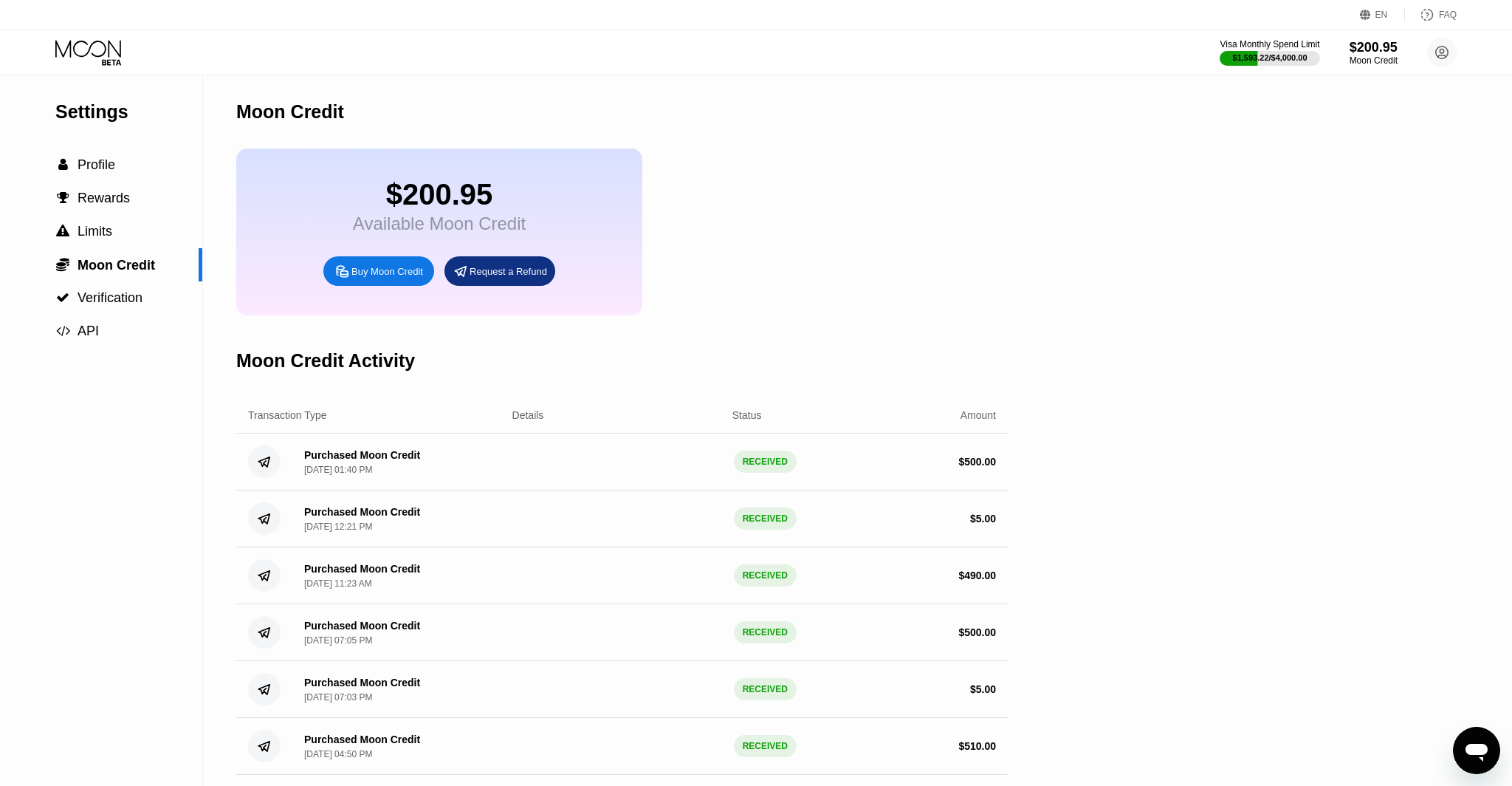
click at [406, 270] on div "Buy Moon Credit" at bounding box center [387, 271] width 71 height 13
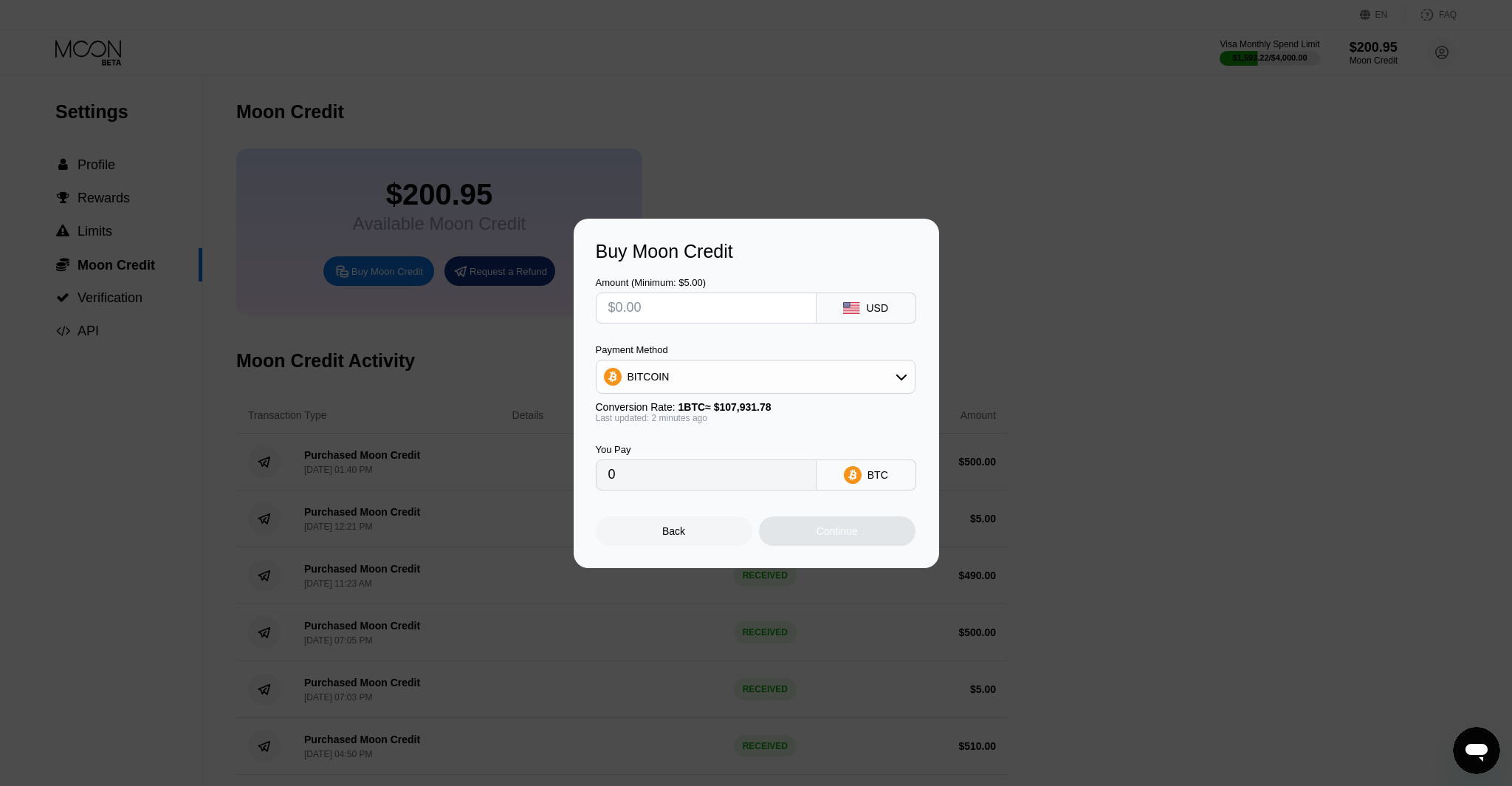
click at [663, 375] on div "BITCOIN" at bounding box center [649, 377] width 42 height 12
click at [671, 480] on span "USDC on Polygon" at bounding box center [673, 482] width 84 height 12
click at [668, 306] on input "text" at bounding box center [706, 308] width 196 height 29
type input "$1"
type input "1.00000000"
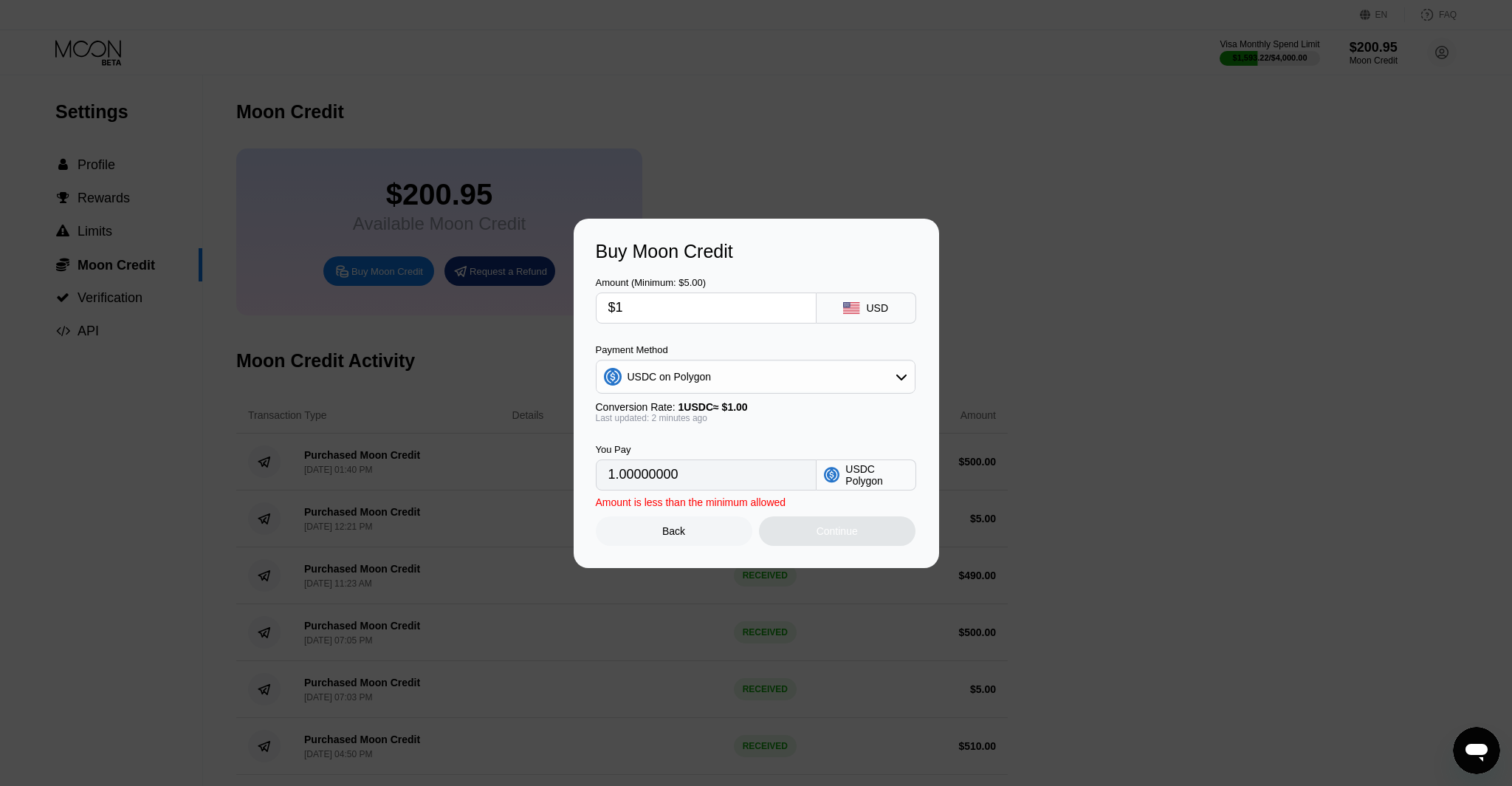
type input "$10"
type input "10.00000000"
type input "$100"
type input "100.00000000"
type input "$100"
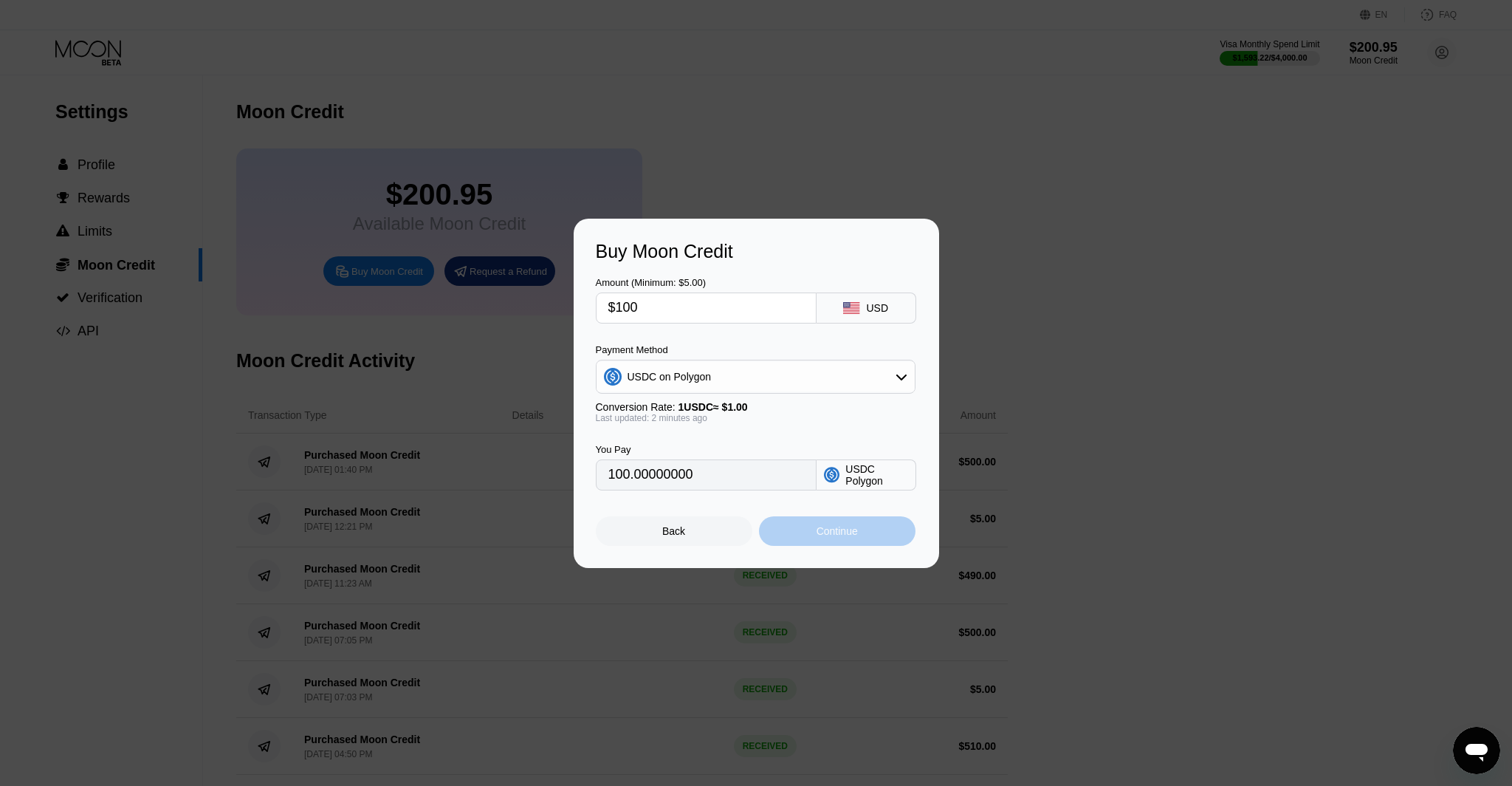
click at [817, 526] on div "Continue" at bounding box center [837, 531] width 41 height 12
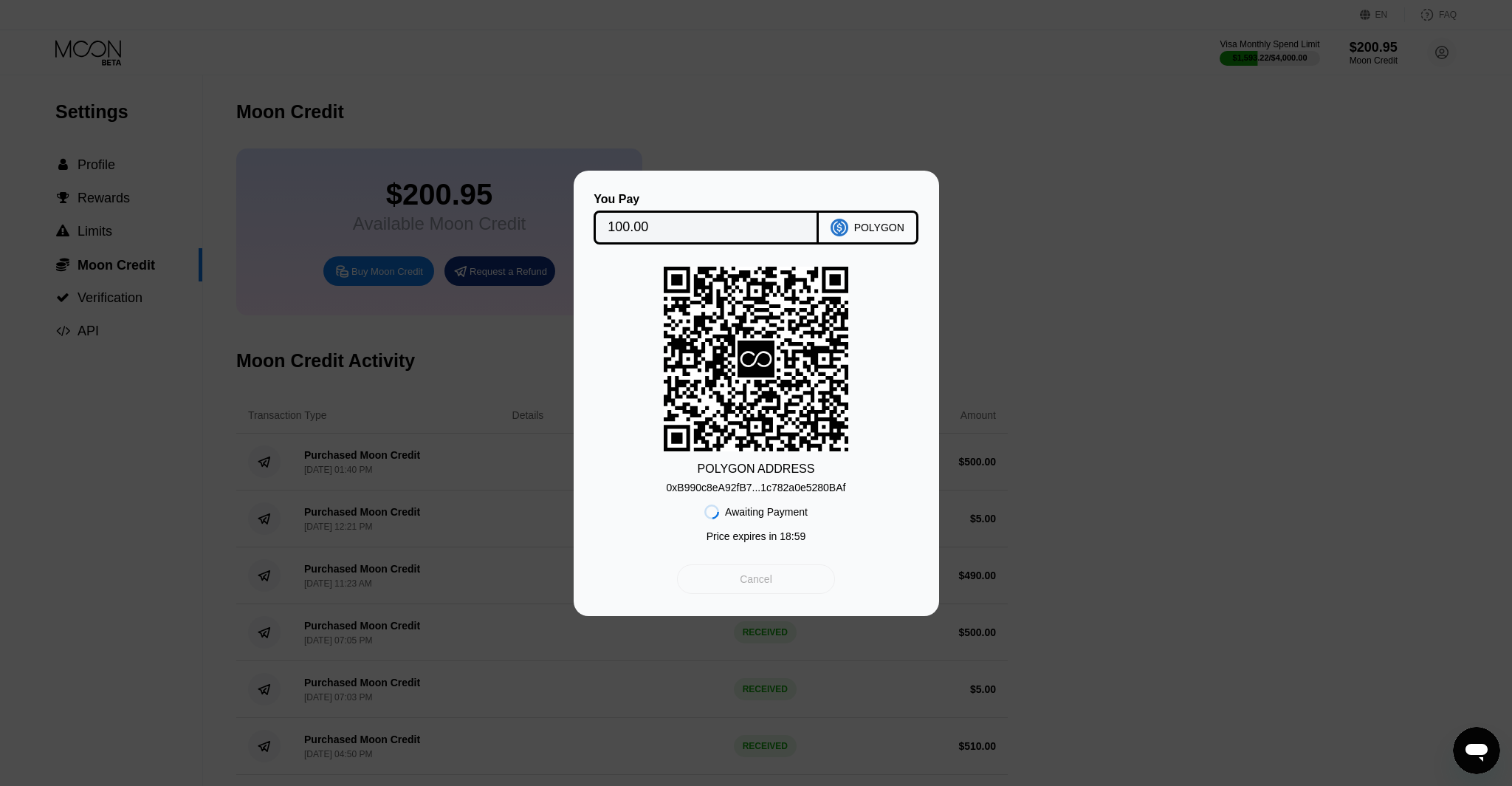
click at [785, 586] on div "Cancel" at bounding box center [756, 579] width 157 height 29
